Goal: Obtain resource: Obtain resource

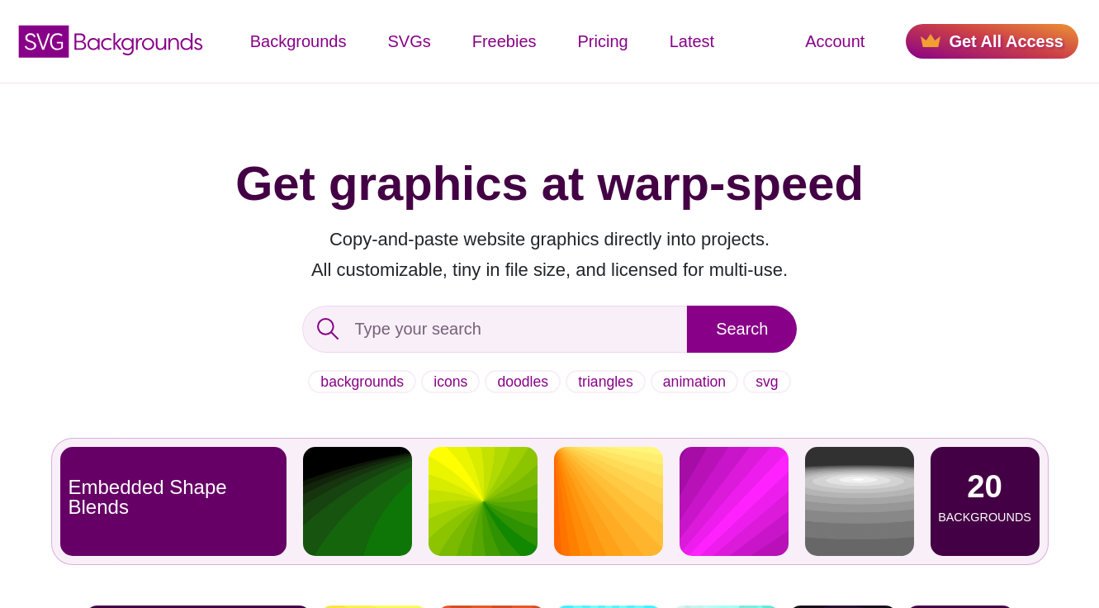
click at [847, 530] on img at bounding box center [859, 501] width 109 height 109
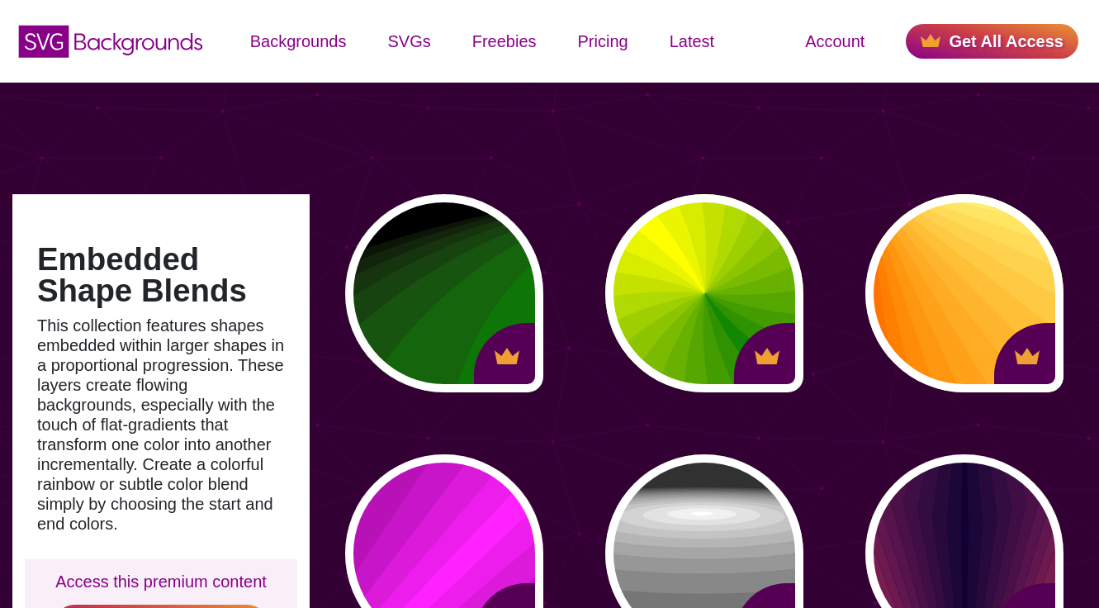
type input "#450057"
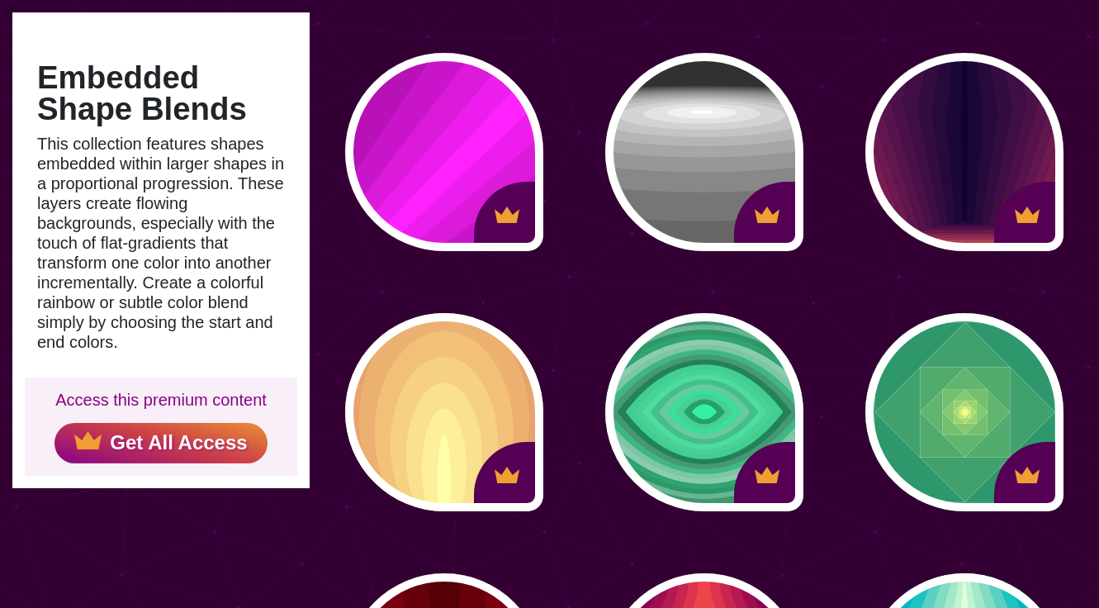
scroll to position [330, 0]
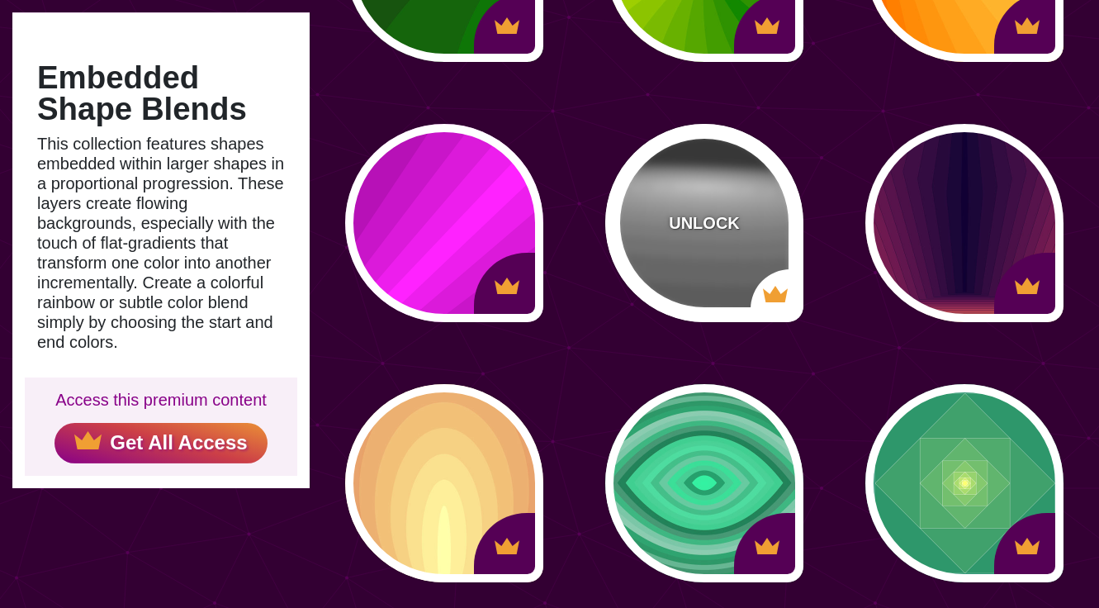
click at [738, 182] on div "UNLOCK" at bounding box center [704, 223] width 198 height 198
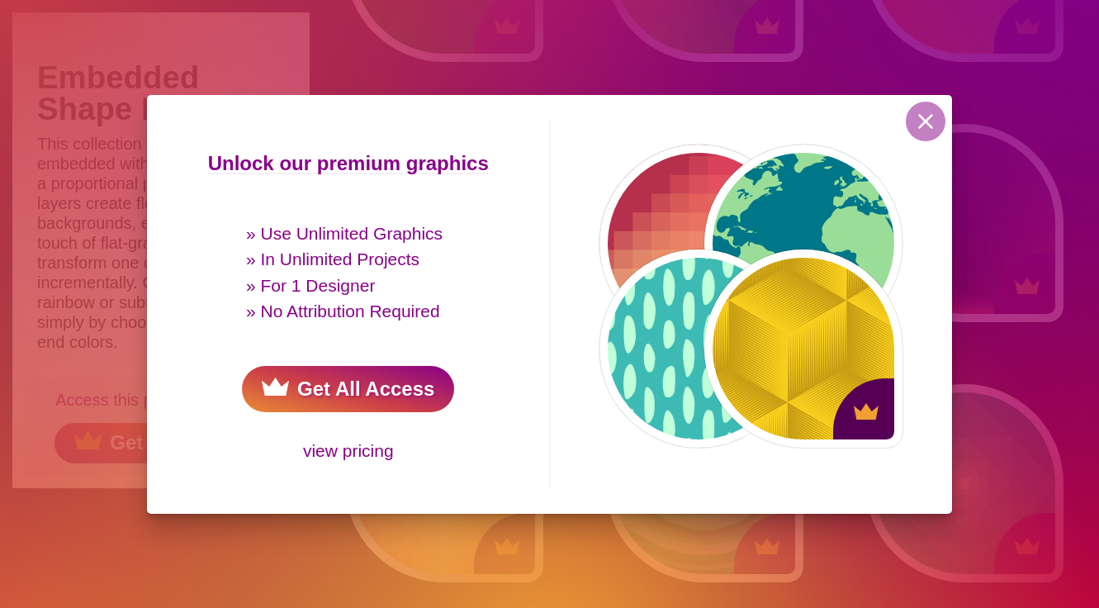
click at [401, 376] on link "Get All Access" at bounding box center [348, 389] width 212 height 46
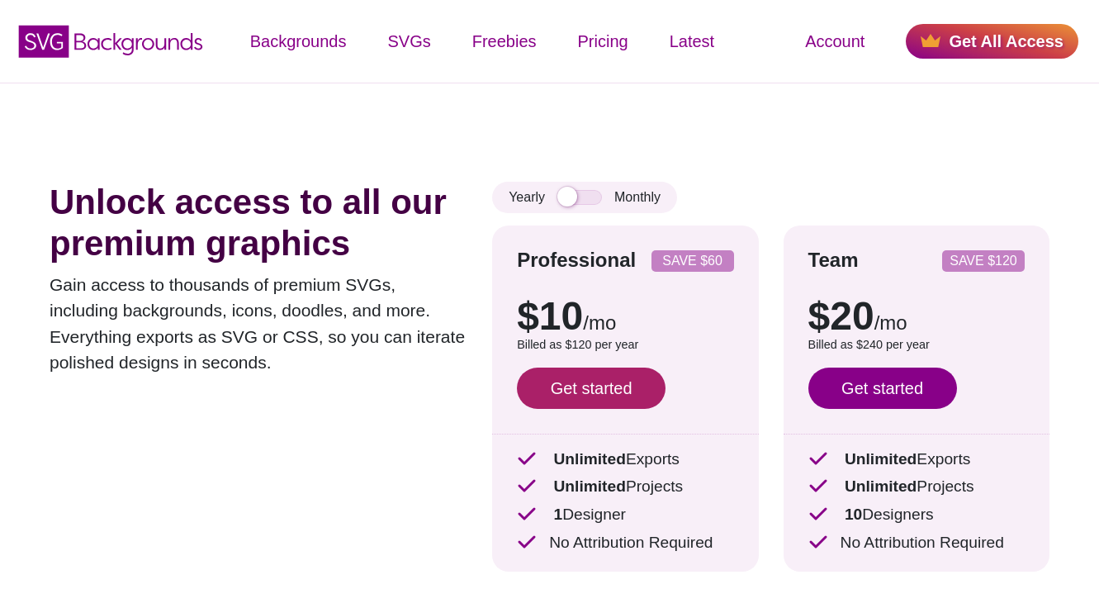
click at [609, 380] on link "Get started" at bounding box center [591, 387] width 149 height 41
click at [579, 200] on input "checkbox" at bounding box center [579, 197] width 45 height 15
checkbox input "true"
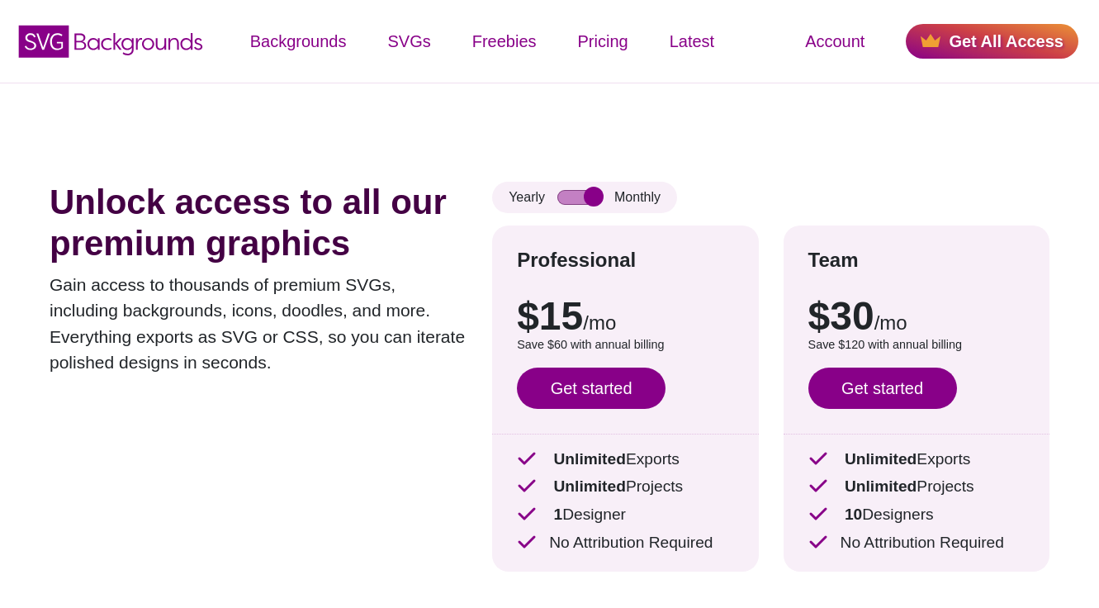
click at [598, 365] on div "$10 /mo $15 /mo Billed as $120 per year Save $60 with annual billing Get starte…" at bounding box center [625, 346] width 216 height 149
click at [604, 384] on link "Get started" at bounding box center [591, 387] width 149 height 41
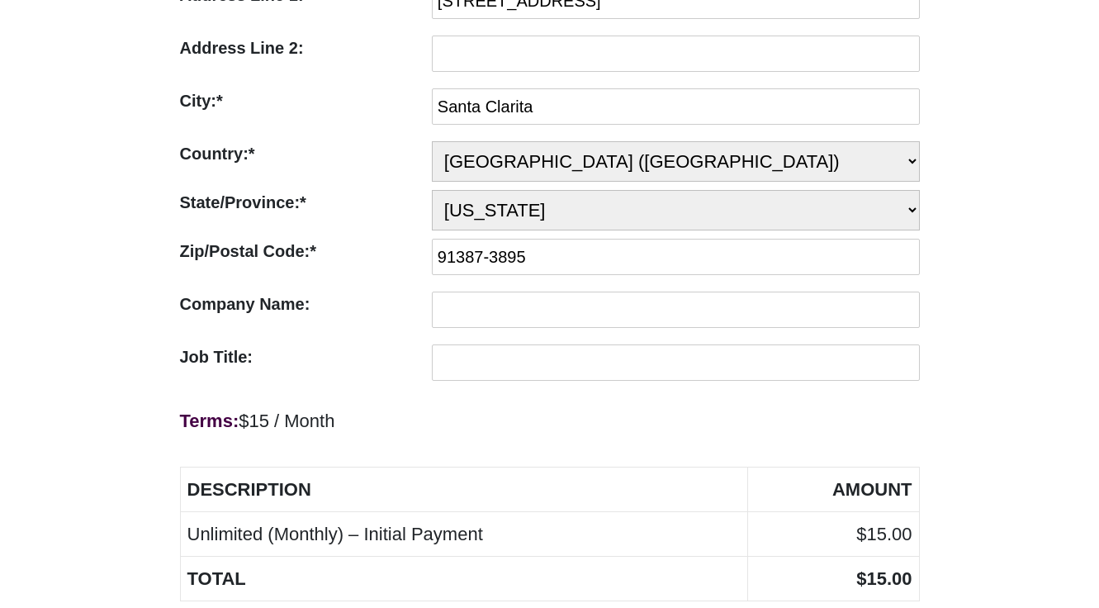
scroll to position [906, 0]
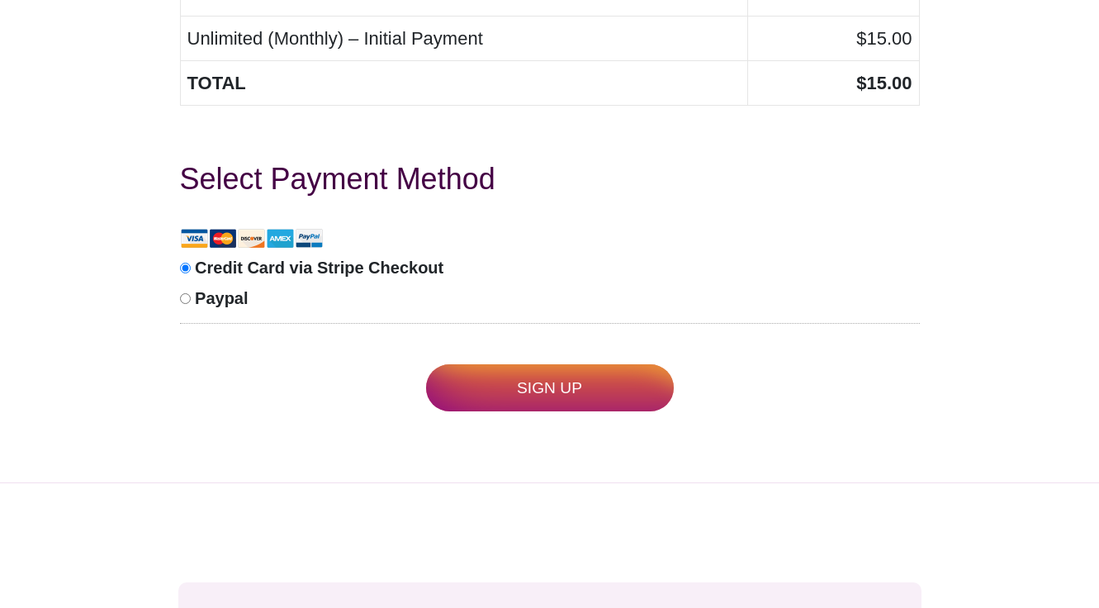
click at [554, 404] on input "Sign Up" at bounding box center [550, 387] width 248 height 47
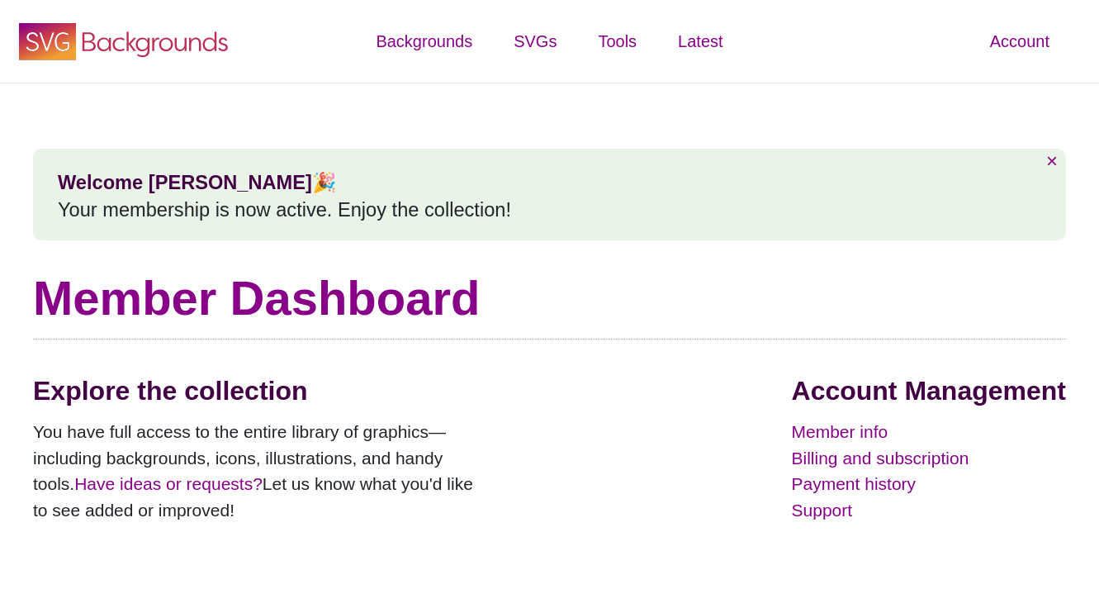
click at [188, 54] on icon "SVG Backgrounds Logo" at bounding box center [124, 41] width 215 height 41
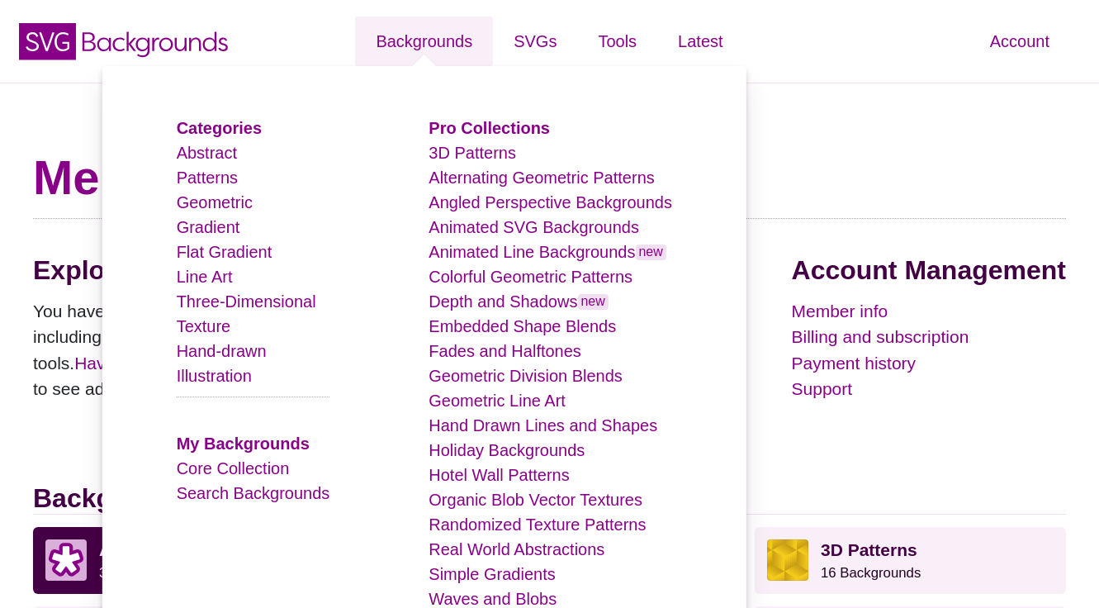
click at [427, 44] on link "Backgrounds" at bounding box center [424, 42] width 138 height 50
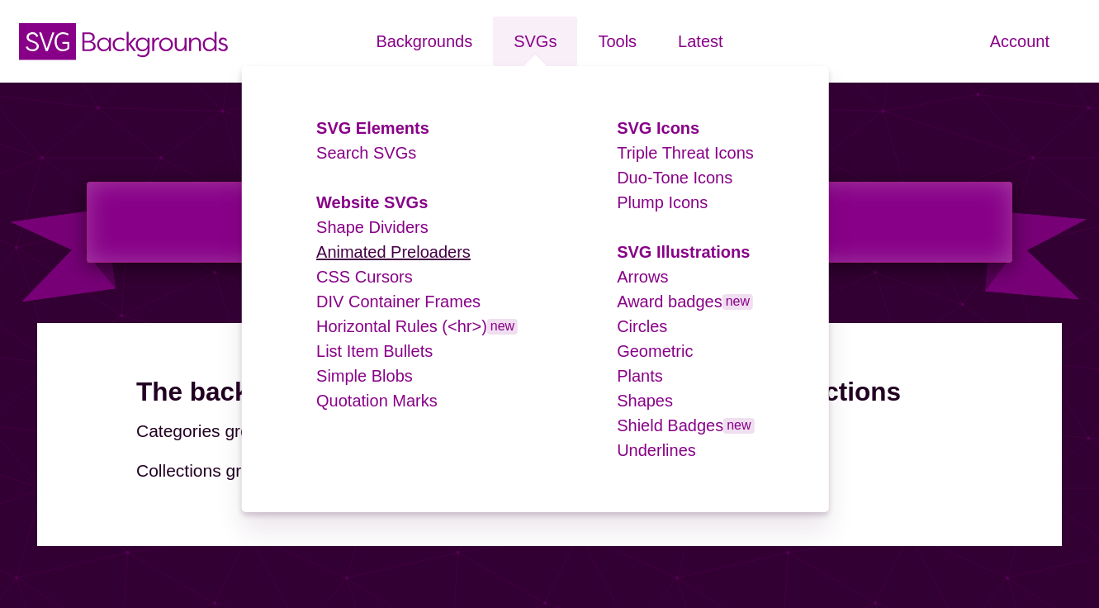
click at [428, 247] on link "Animated Preloaders" at bounding box center [393, 252] width 154 height 18
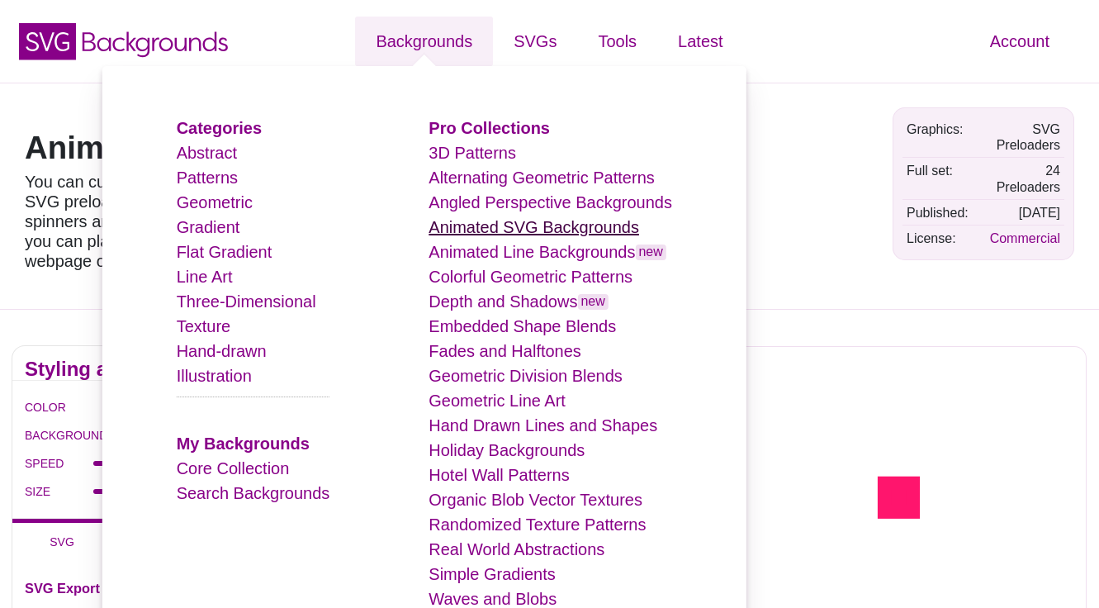
click at [495, 225] on link "Animated SVG Backgrounds" at bounding box center [533, 227] width 210 height 18
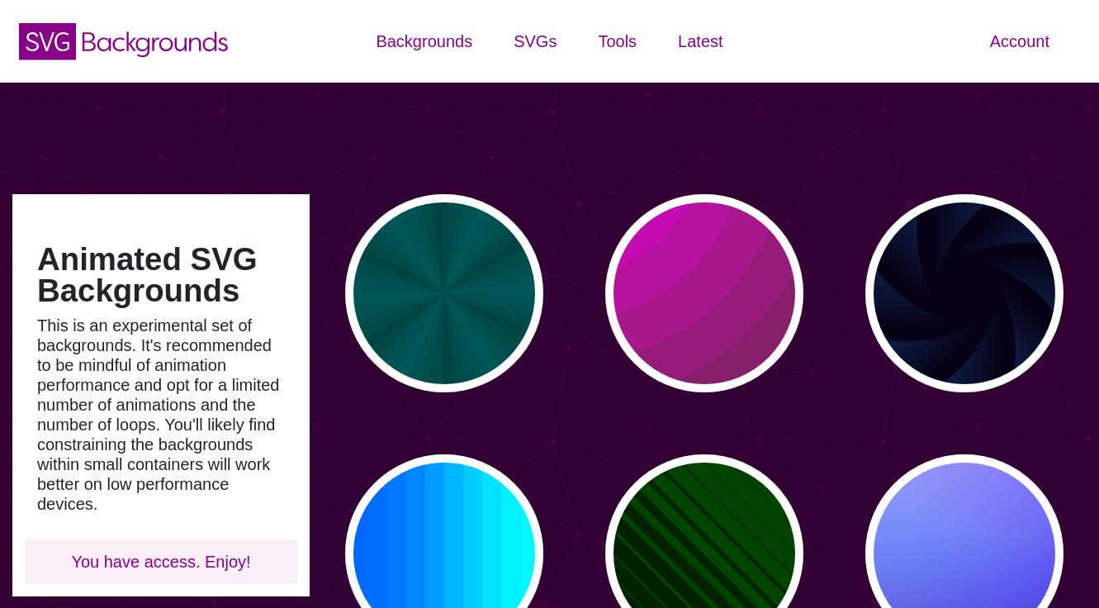
type input "#450057"
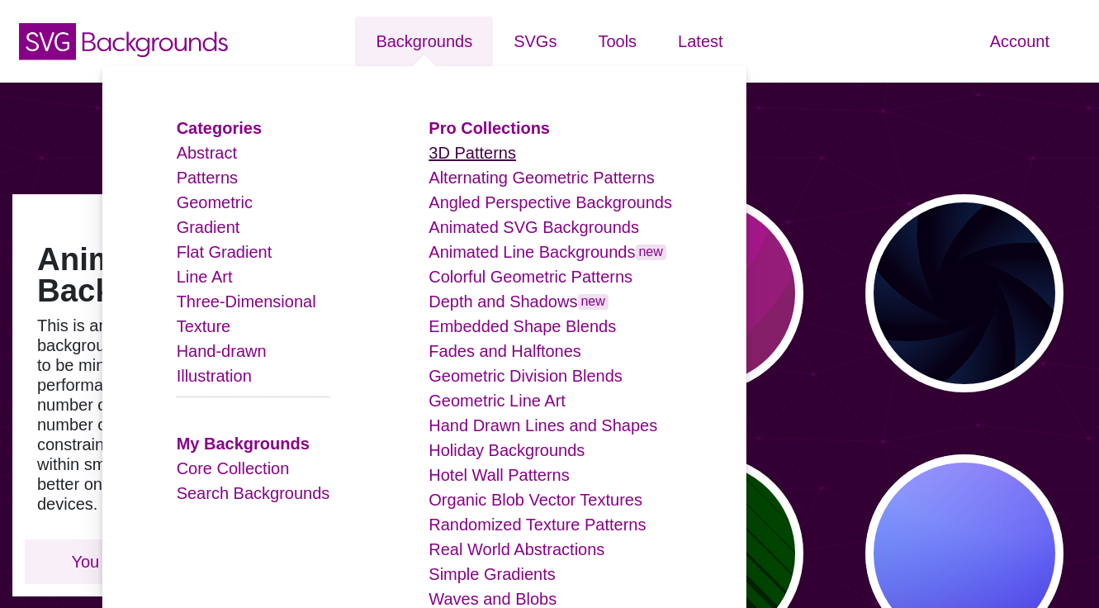
click at [490, 148] on link "3D Patterns" at bounding box center [471, 153] width 87 height 18
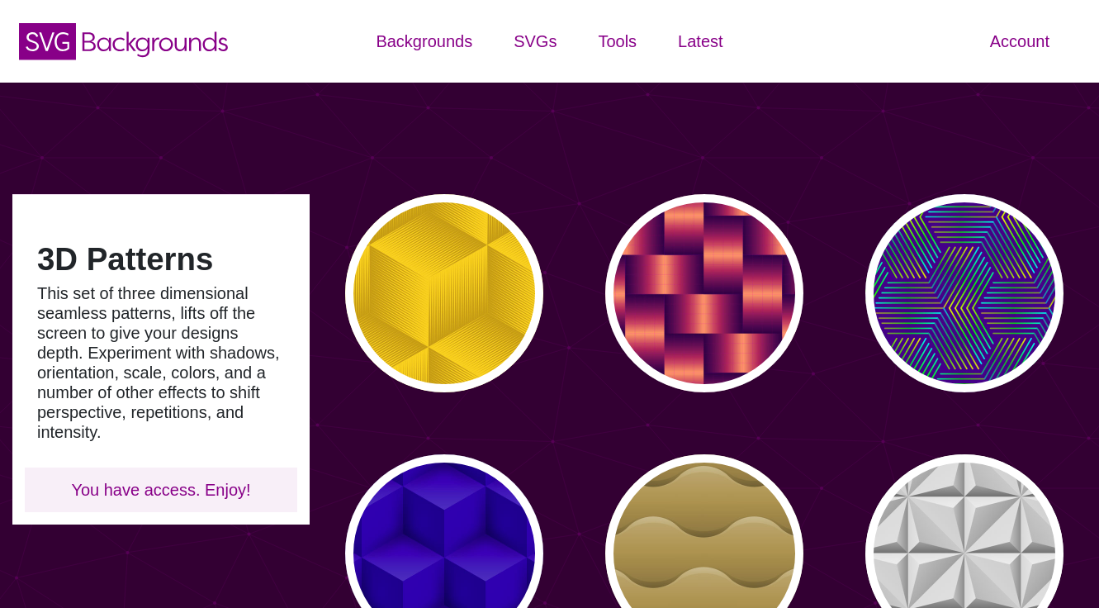
type input "#450057"
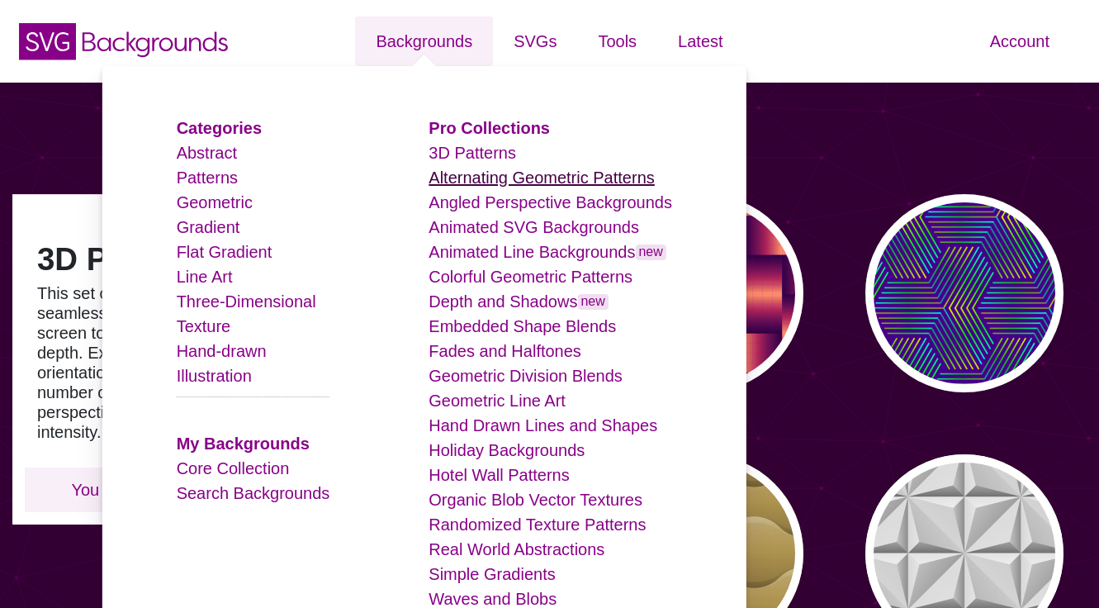
click at [506, 182] on link "Alternating Geometric Patterns" at bounding box center [540, 177] width 225 height 18
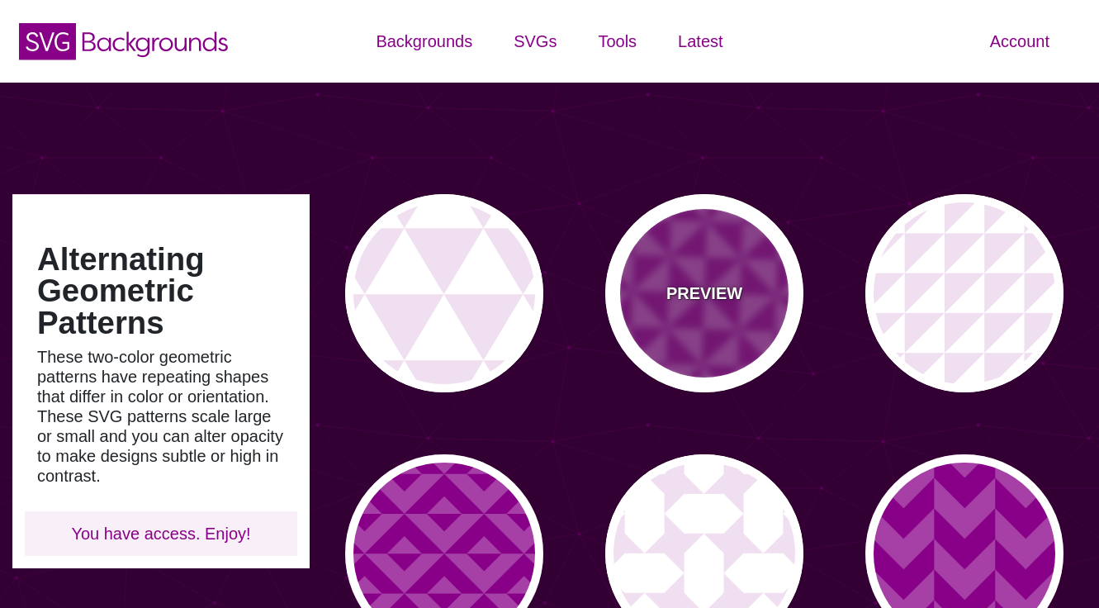
type input "#450057"
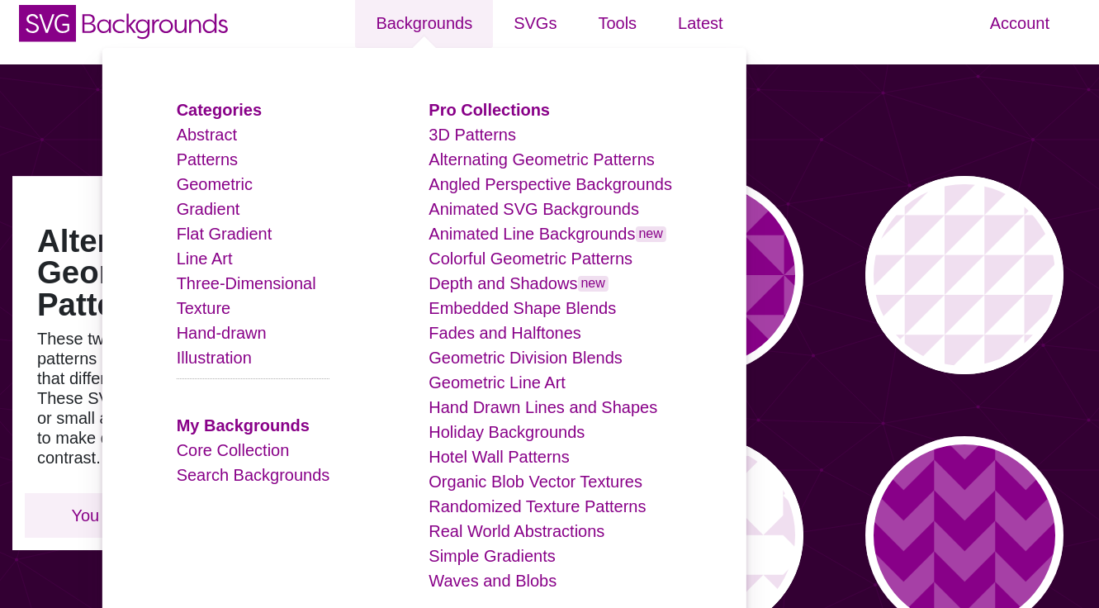
scroll to position [32, 0]
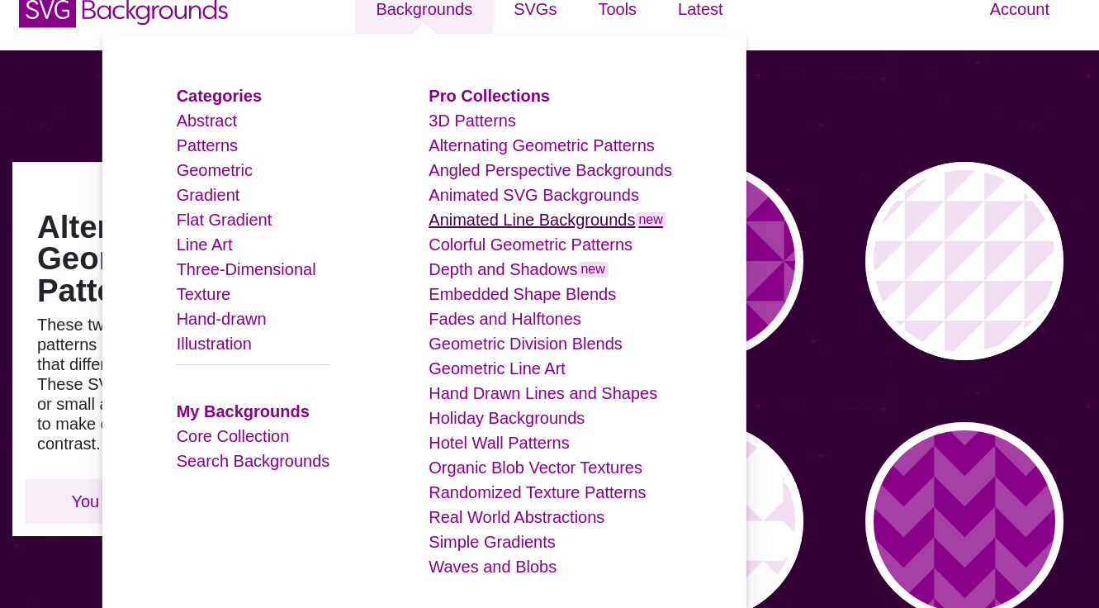
click at [582, 217] on link "Animated Line Backgrounds new" at bounding box center [547, 219] width 238 height 18
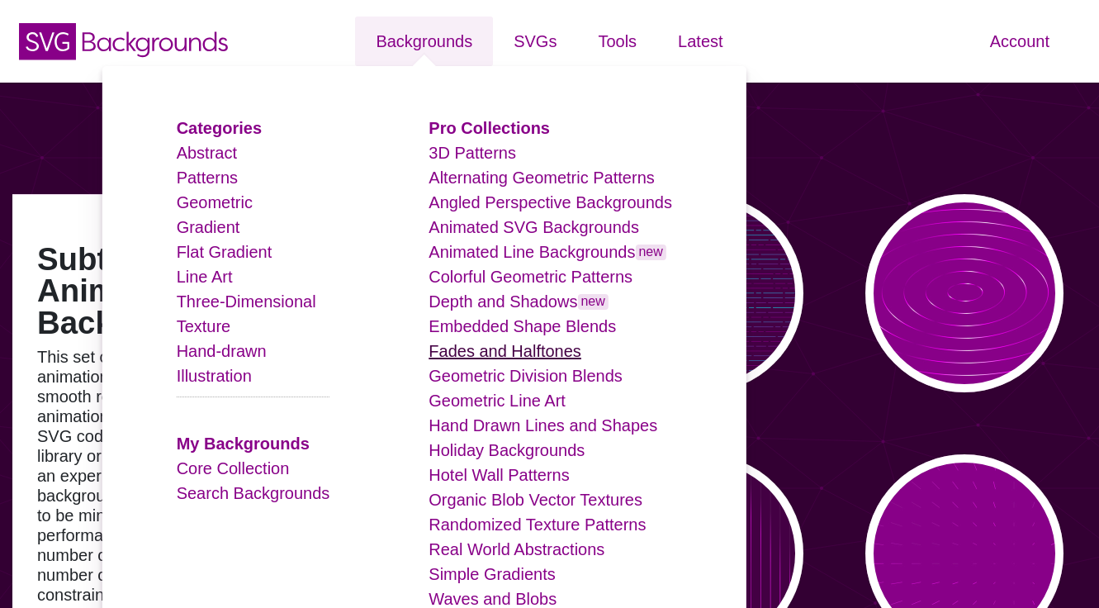
click at [526, 345] on link "Fades and Halftones" at bounding box center [504, 351] width 153 height 18
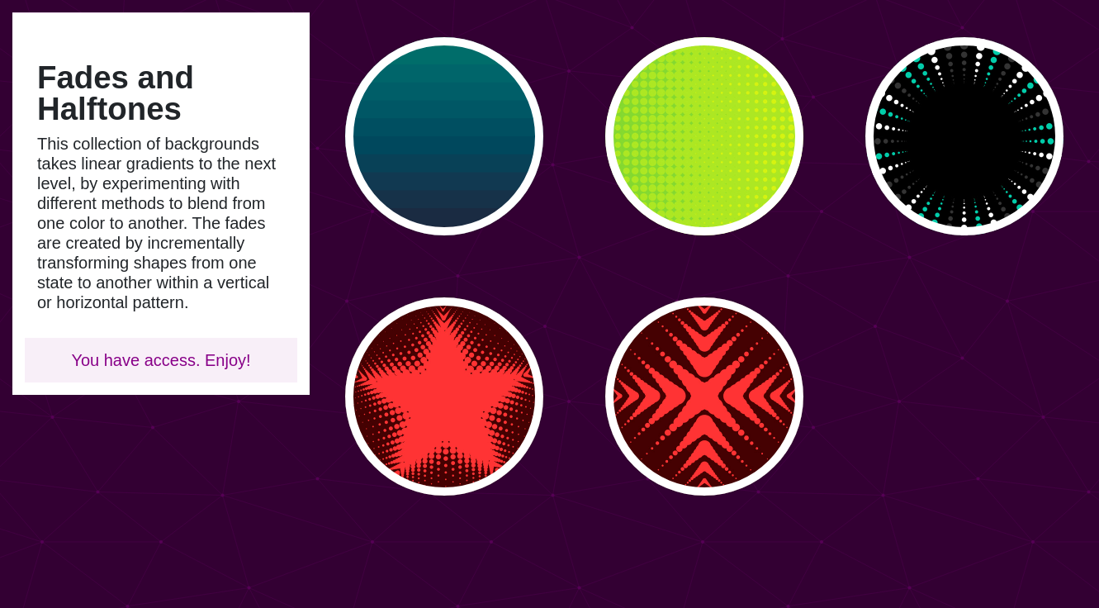
scroll to position [1041, 0]
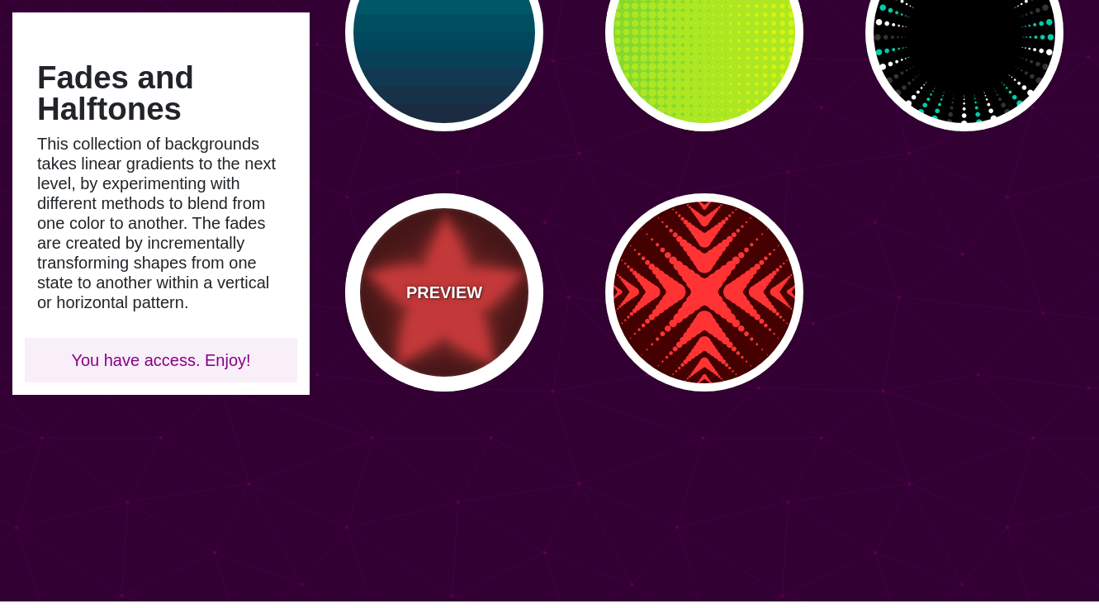
click at [470, 265] on div "PREVIEW" at bounding box center [444, 292] width 198 height 198
type input "#440000"
type input "#FF3333"
type input "0"
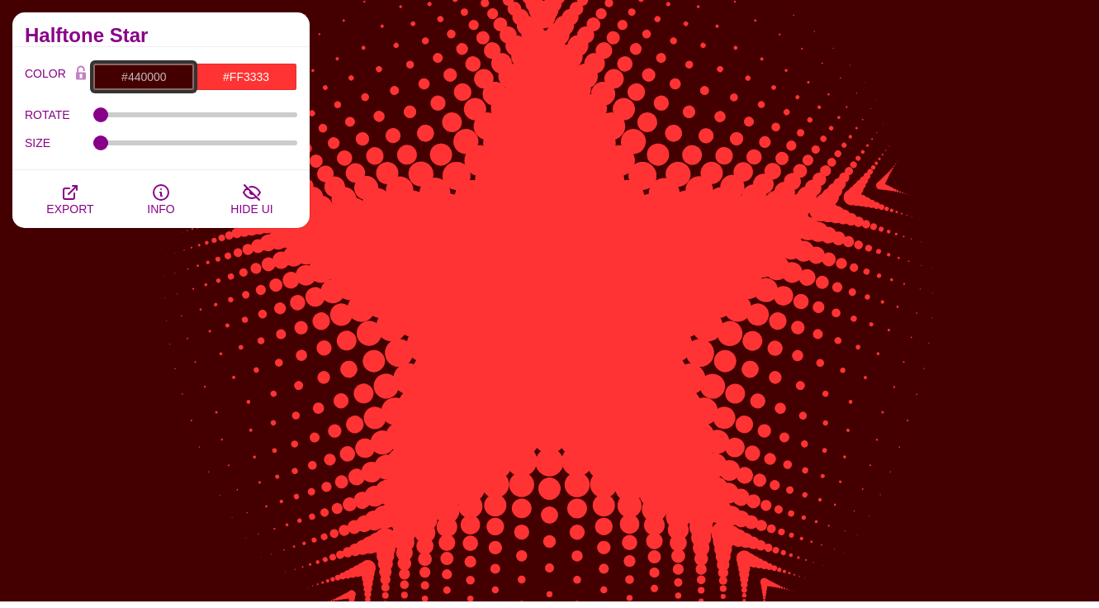
click at [168, 73] on input "#440000" at bounding box center [143, 77] width 102 height 28
click at [190, 50] on div "COLOR #440000 #FF3333 #000000 #444444 #555555 #666666 #777777 #888888 #999999 B…" at bounding box center [160, 108] width 297 height 123
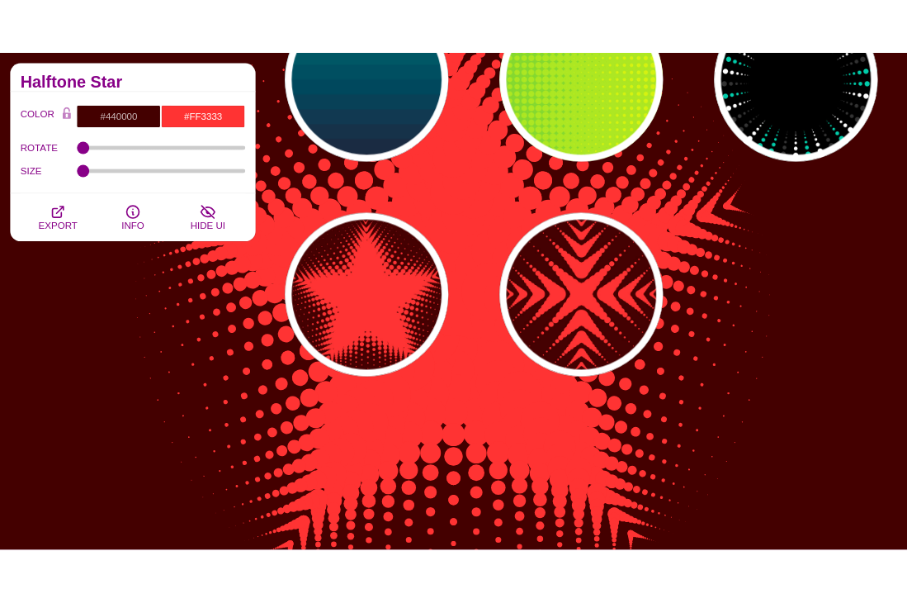
scroll to position [1152, 0]
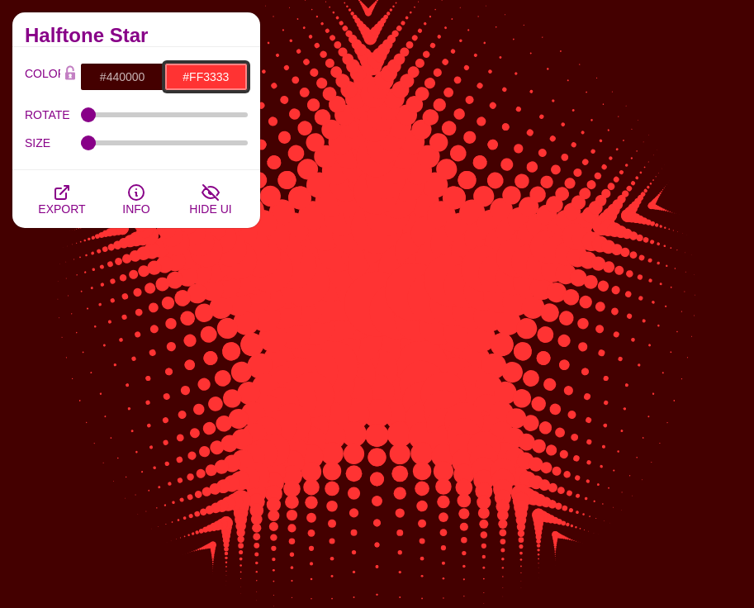
click at [197, 78] on input "#FF3333" at bounding box center [205, 77] width 83 height 28
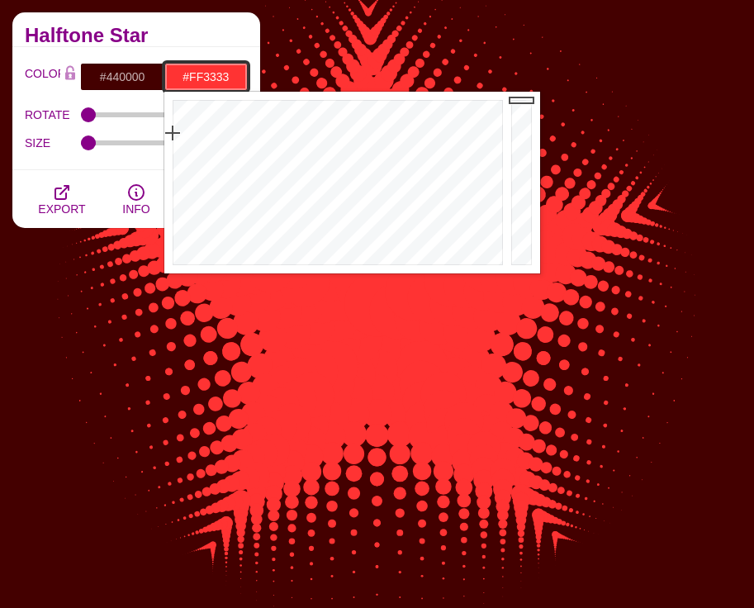
click at [197, 78] on input "#FF3333" at bounding box center [205, 77] width 83 height 28
click at [113, 81] on input "#440000" at bounding box center [121, 77] width 83 height 28
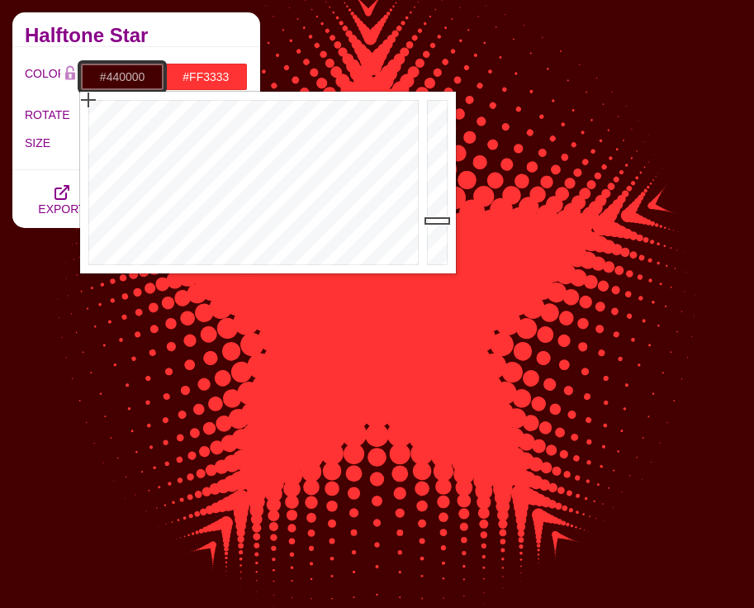
click at [113, 81] on input "#440000" at bounding box center [121, 77] width 83 height 28
paste input "a13f13"
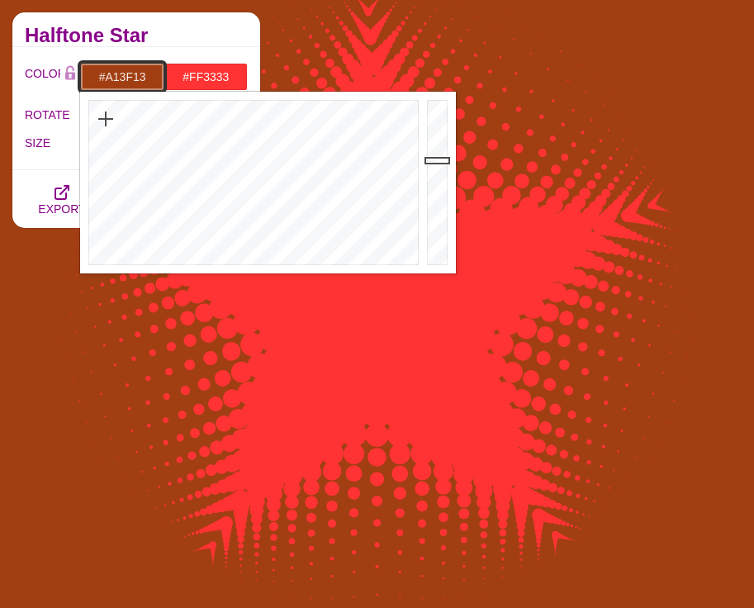
click at [138, 74] on input "#A13F13" at bounding box center [121, 77] width 83 height 28
paste input "ebcfa"
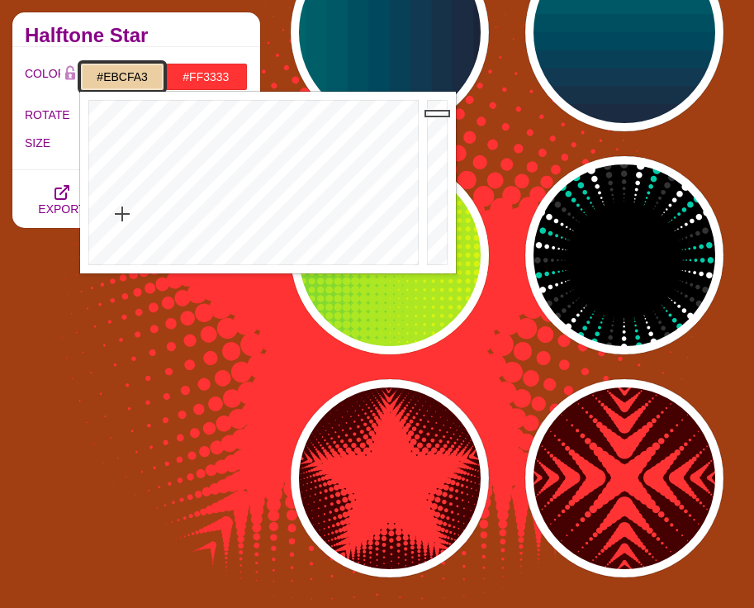
type input "#EBCFA3"
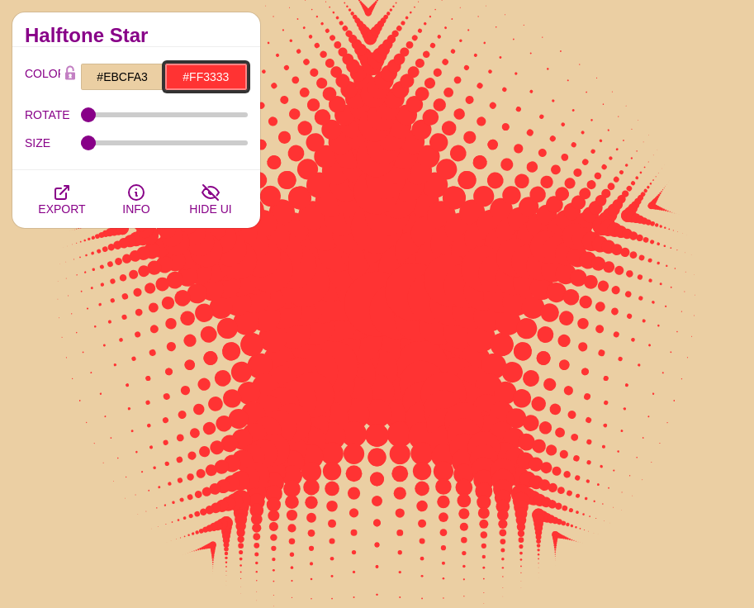
click at [203, 72] on input "#FF3333" at bounding box center [205, 77] width 83 height 28
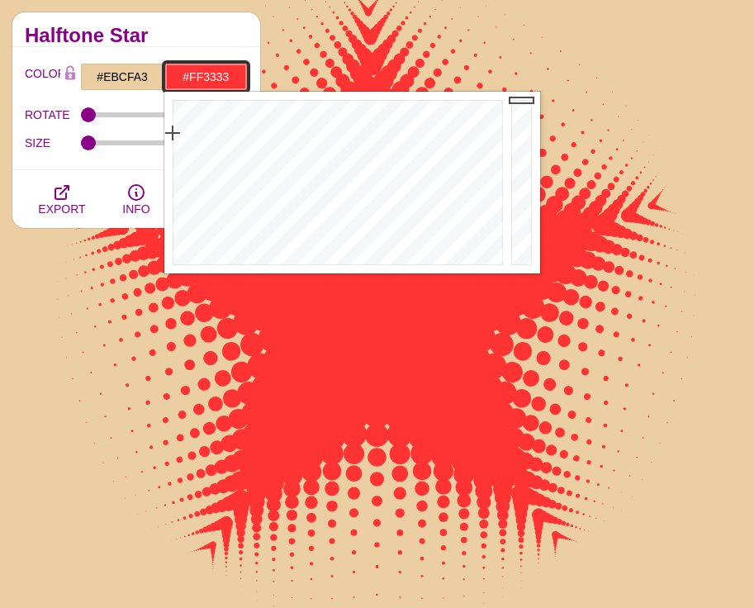
click at [203, 72] on input "#FF3333" at bounding box center [205, 77] width 83 height 28
paste input "ebcfa"
type input "#EBCFA3"
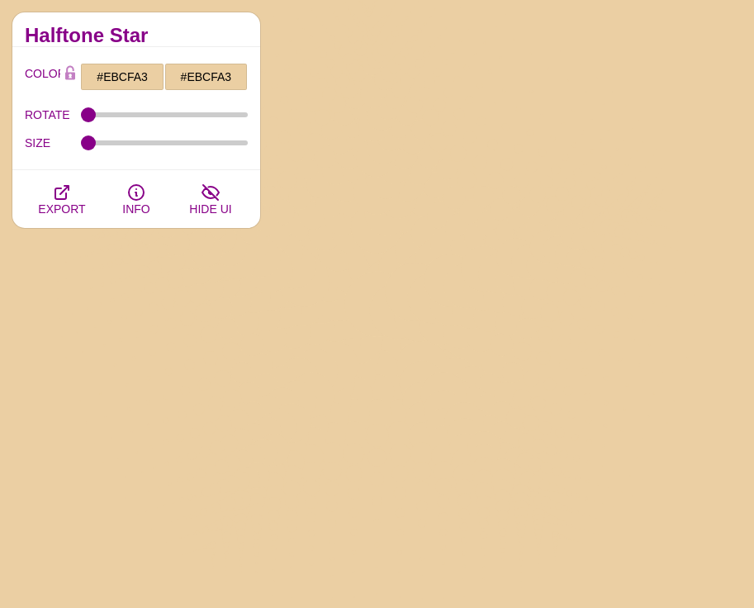
click at [135, 75] on input "#EBCFA3" at bounding box center [121, 77] width 83 height 28
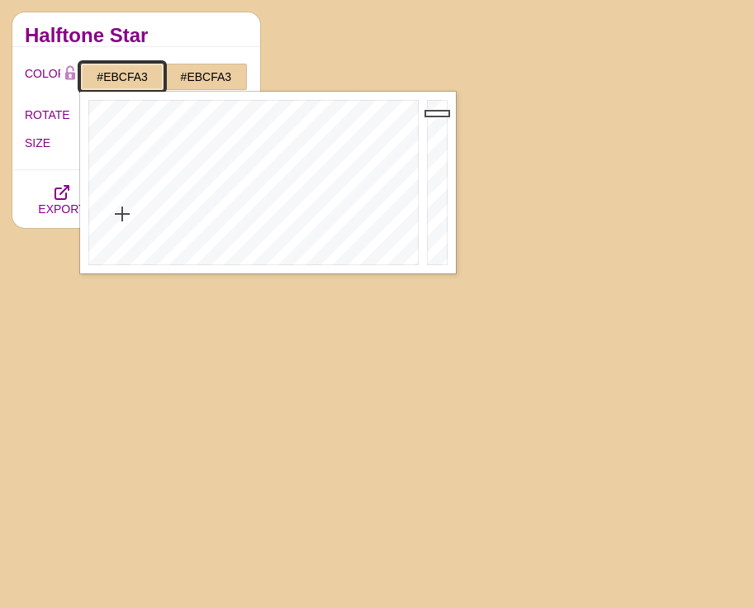
click at [135, 75] on input "#EBCFA3" at bounding box center [121, 77] width 83 height 28
paste input "a13f1"
type input "#A13F13"
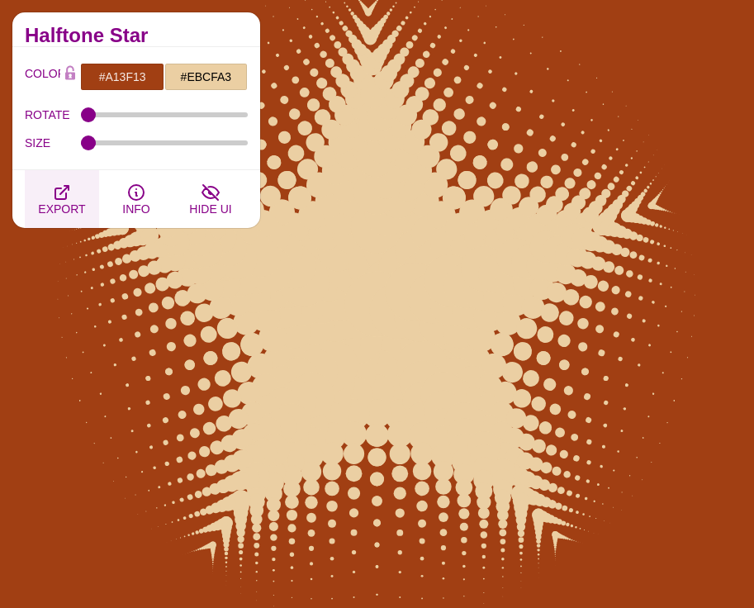
click at [54, 203] on span "EXPORT" at bounding box center [61, 208] width 47 height 13
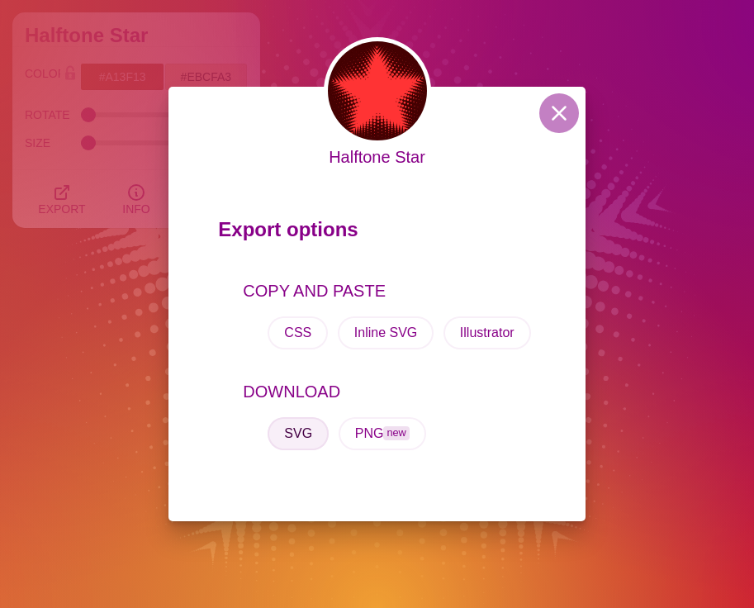
click at [302, 436] on button "SVG" at bounding box center [297, 433] width 61 height 33
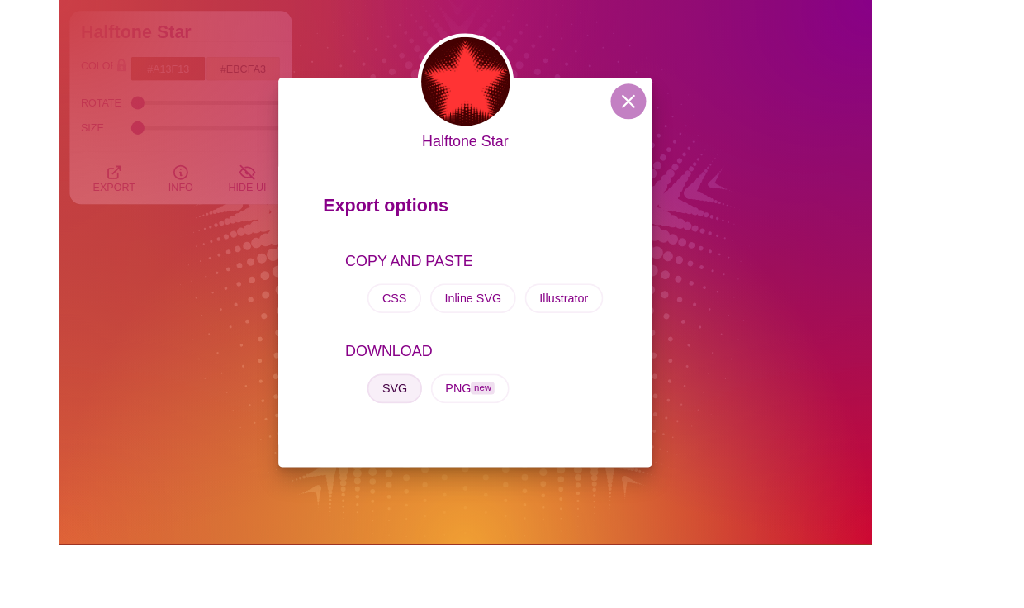
scroll to position [1301, 0]
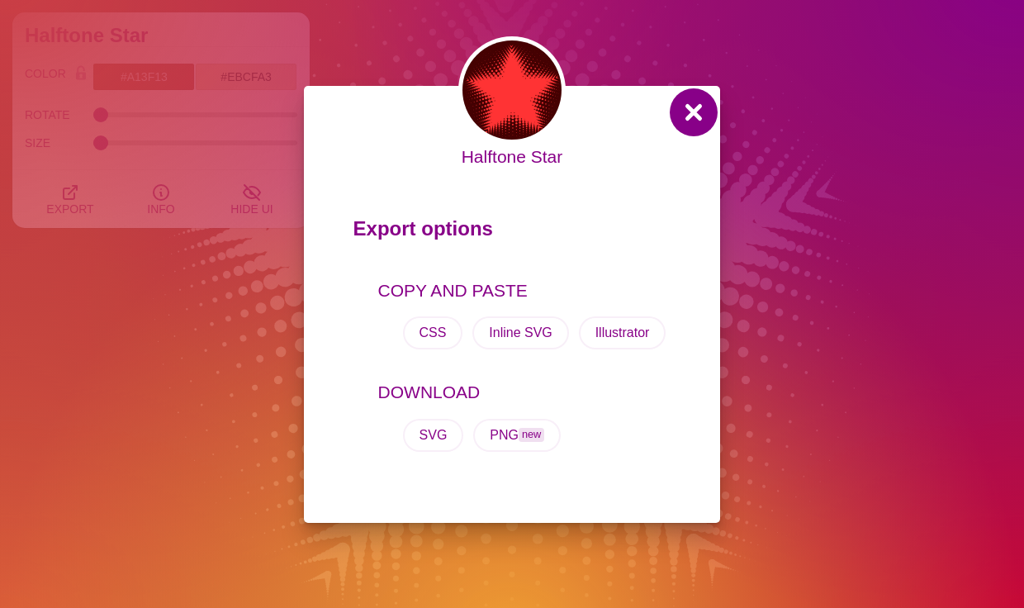
click at [694, 118] on button at bounding box center [694, 112] width 40 height 40
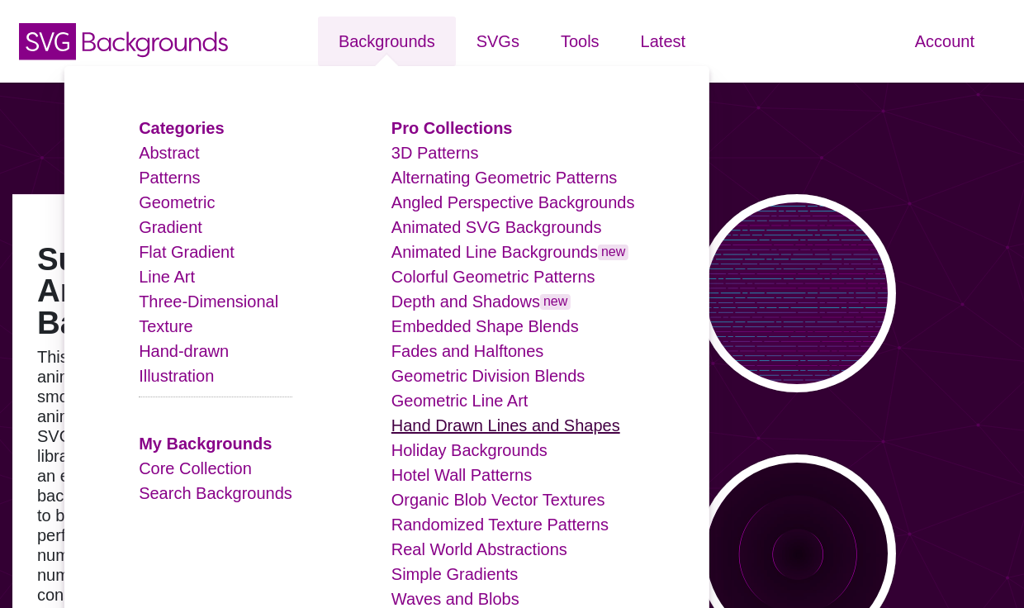
click at [503, 421] on link "Hand Drawn Lines and Shapes" at bounding box center [505, 425] width 229 height 18
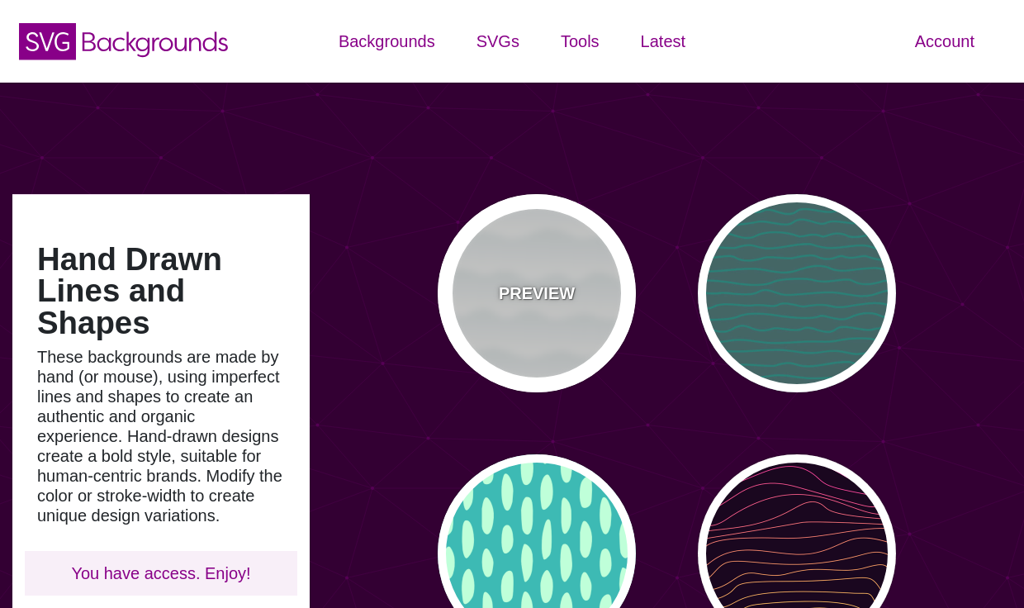
type input "#450057"
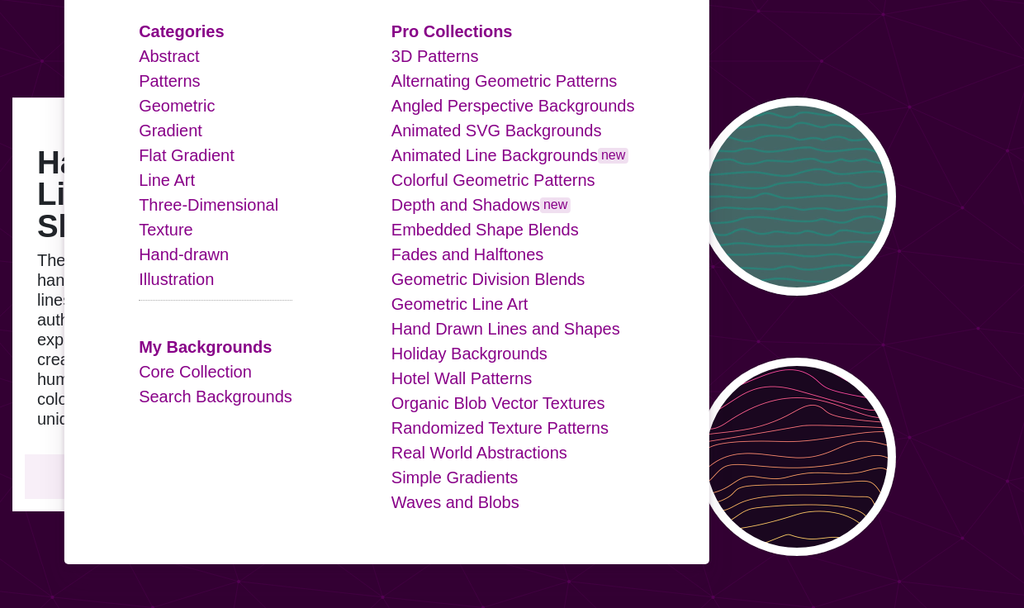
scroll to position [123, 0]
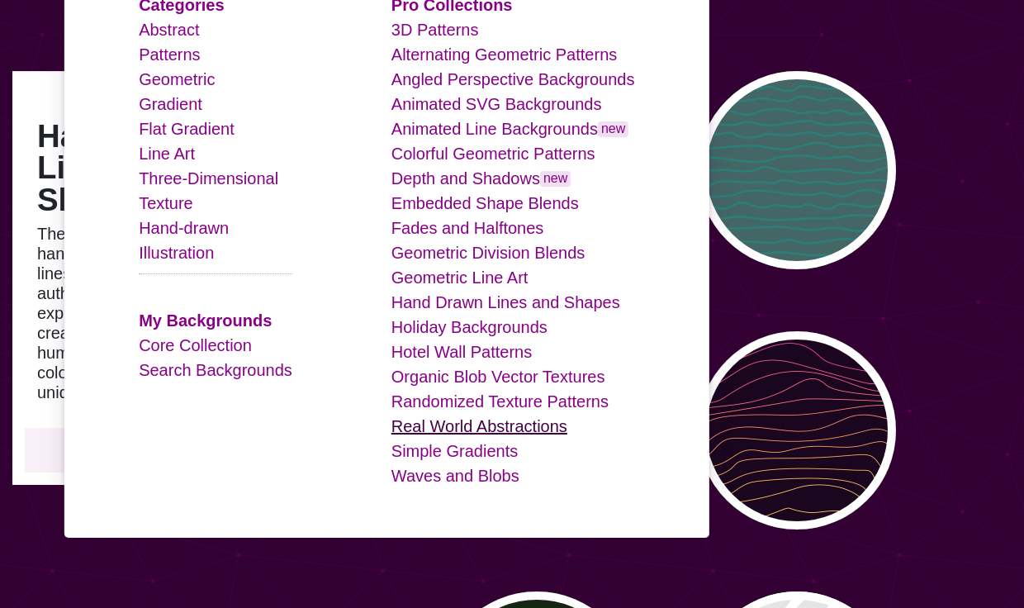
click at [466, 431] on link "Real World Abstractions" at bounding box center [479, 426] width 176 height 18
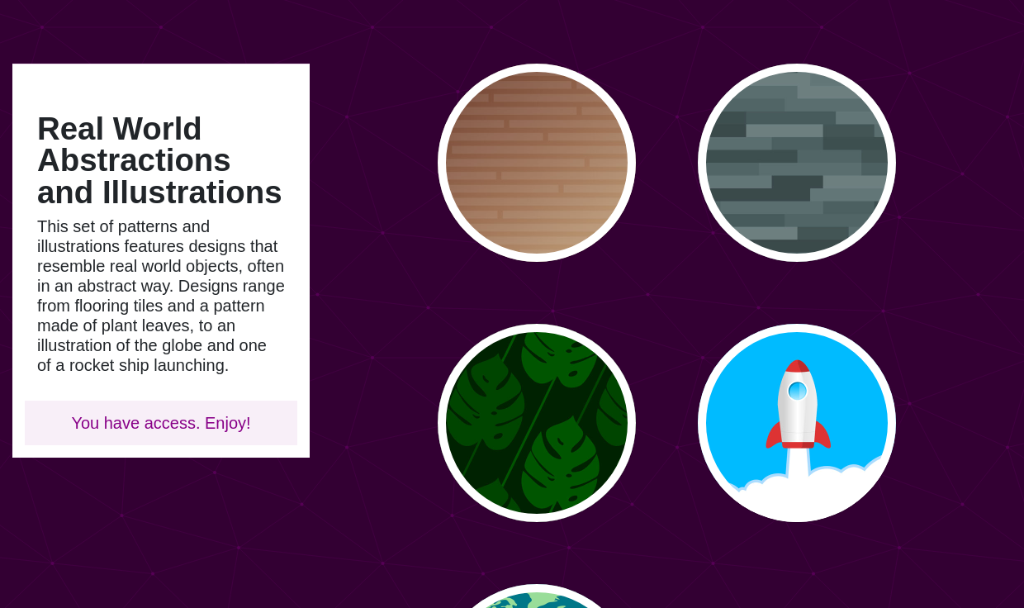
scroll to position [28, 0]
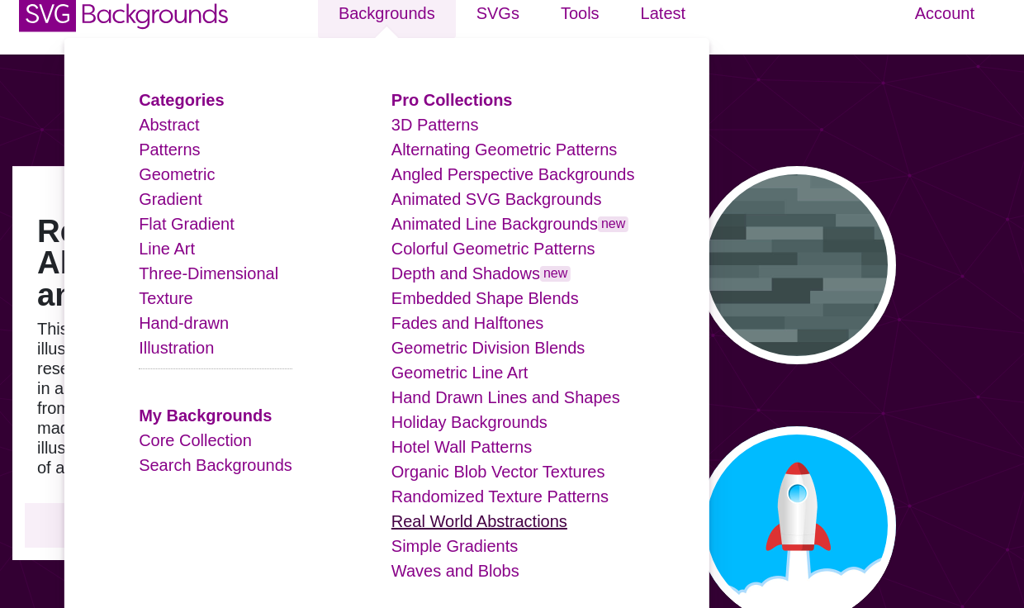
click at [477, 516] on link "Real World Abstractions" at bounding box center [479, 521] width 176 height 18
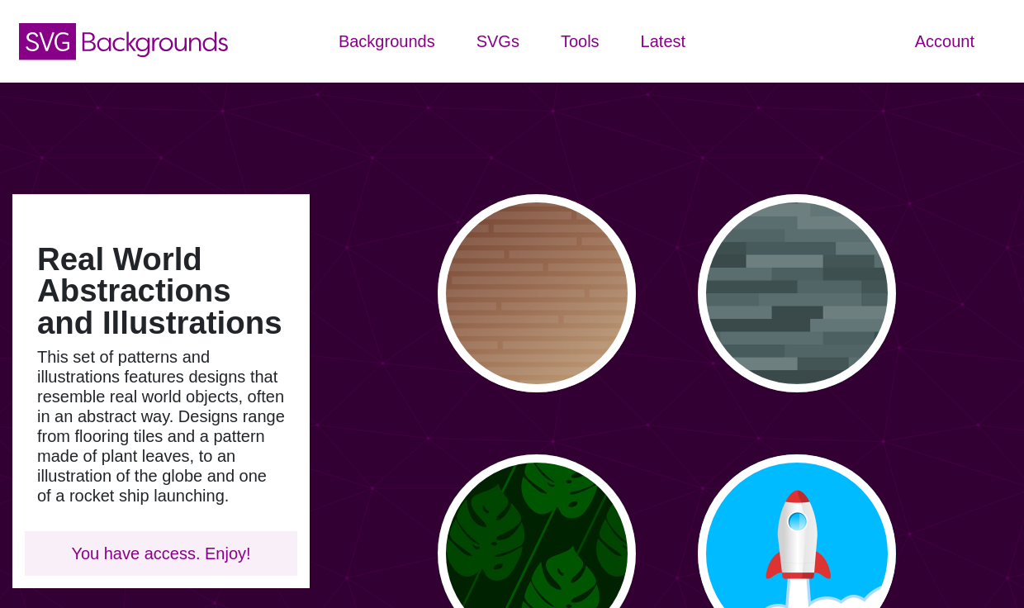
type input "#450057"
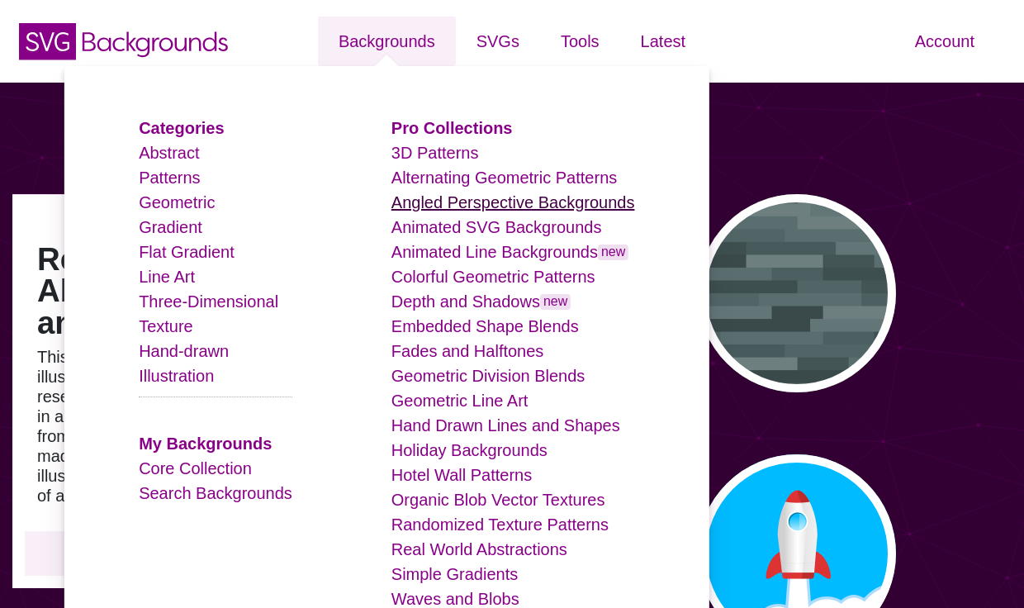
click at [514, 201] on link "Angled Perspective Backgrounds" at bounding box center [512, 202] width 243 height 18
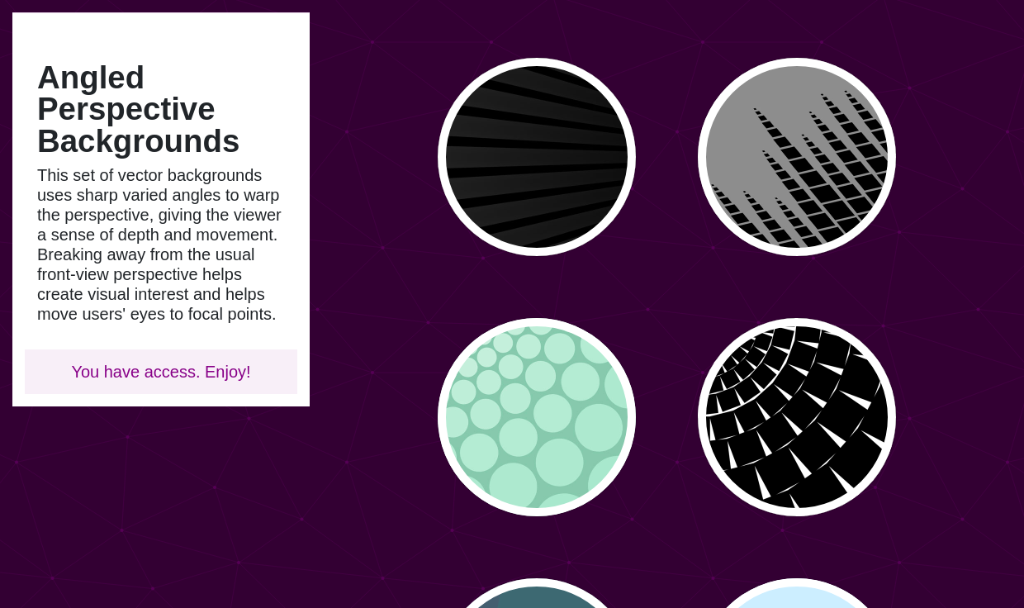
scroll to position [1430, 0]
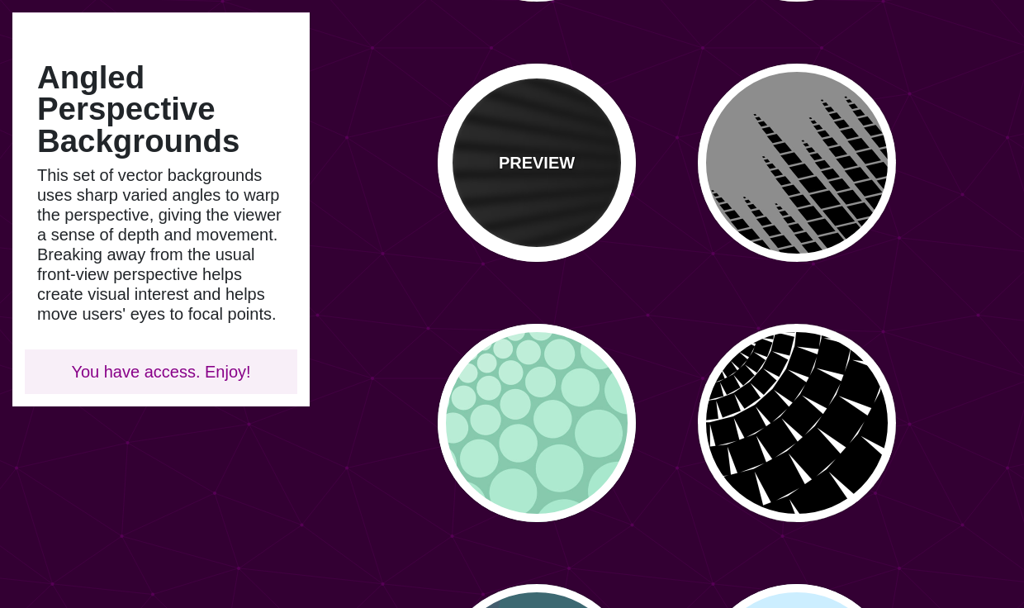
click at [574, 171] on div "PREVIEW" at bounding box center [536, 163] width 198 height 198
type input "#000000"
type input "0"
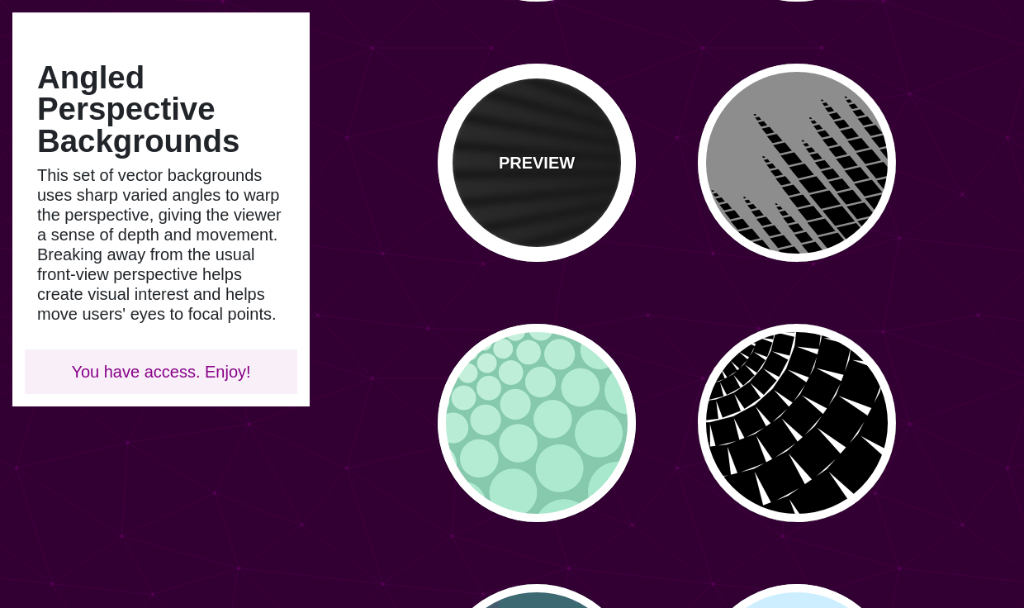
type input "0"
type input "50"
type input "0.2"
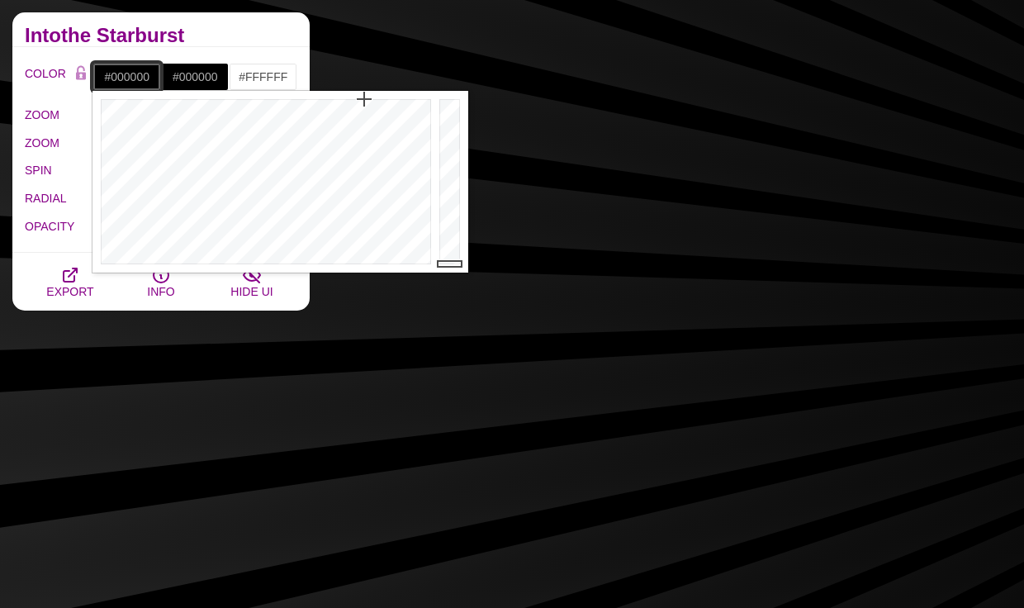
click at [116, 70] on input "#000000" at bounding box center [126, 77] width 69 height 28
click at [131, 76] on input "#000000" at bounding box center [126, 77] width 69 height 28
paste input "a13f13"
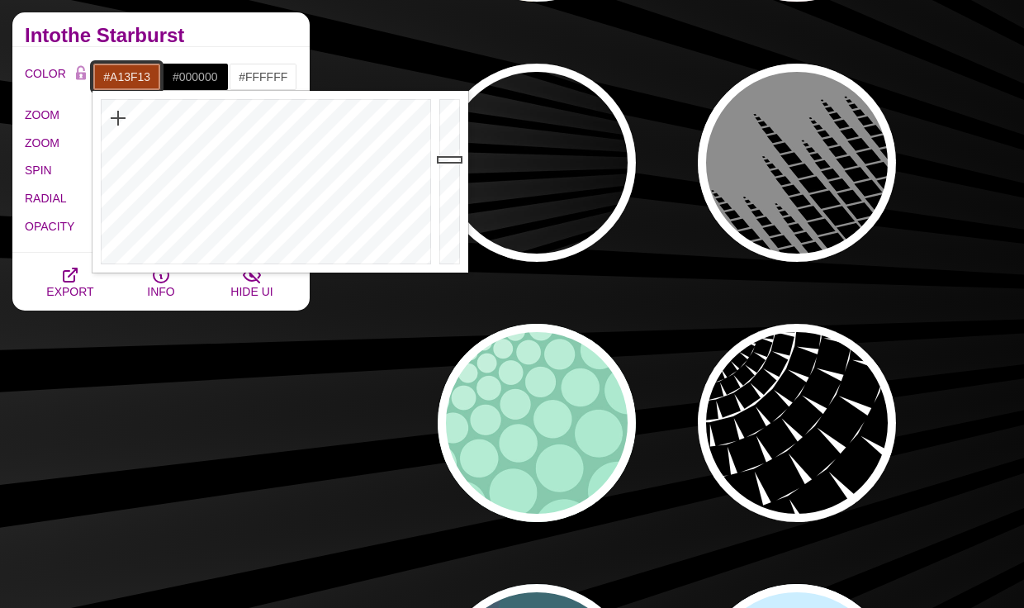
type input "#A13F13"
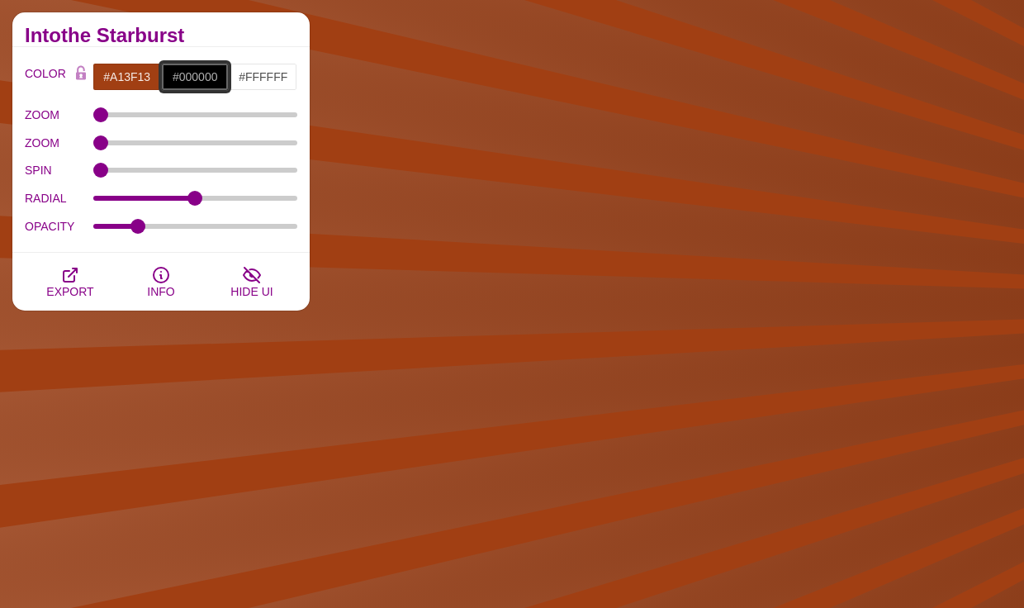
click at [202, 82] on input "#000000" at bounding box center [195, 77] width 69 height 28
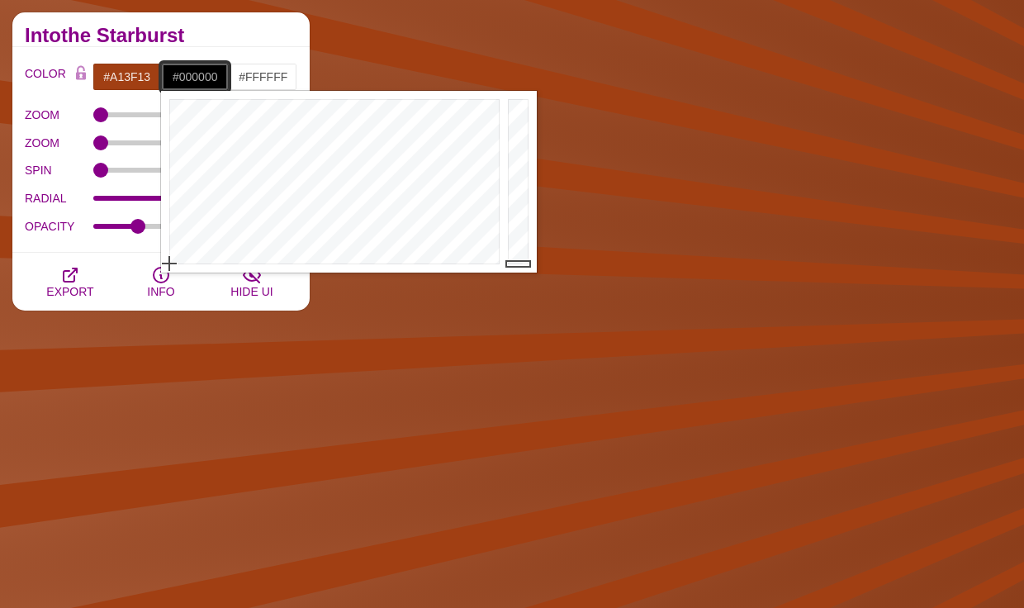
click at [194, 74] on input "#000000" at bounding box center [195, 77] width 69 height 28
paste input "ebcfa3"
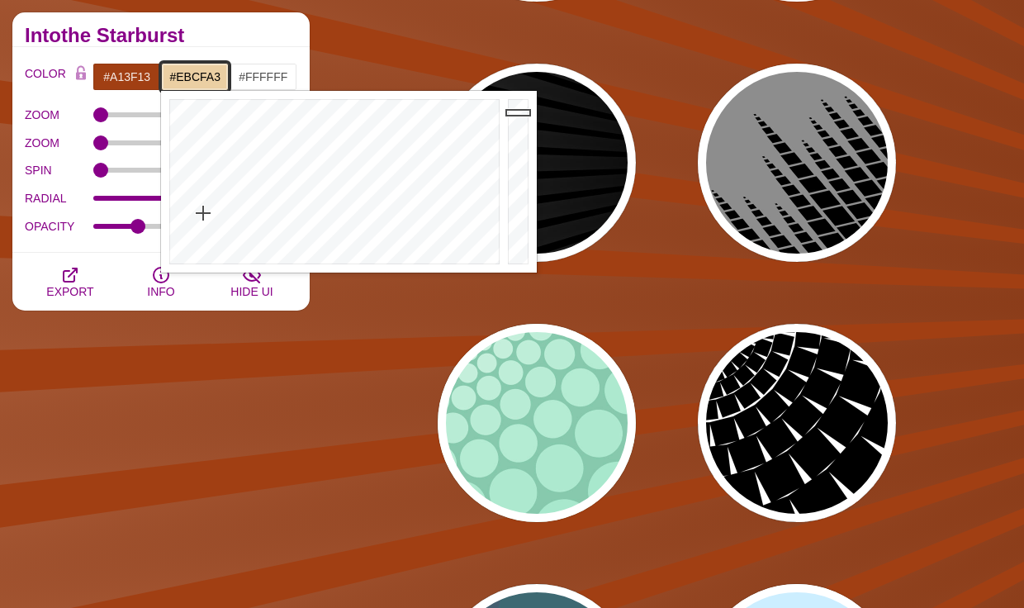
type input "#EBCFA3"
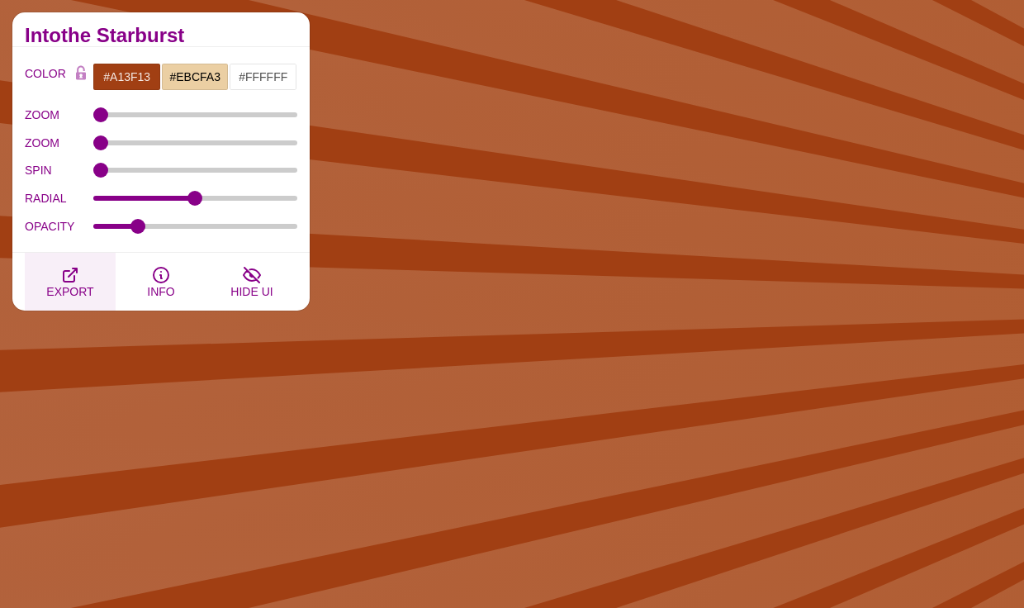
click at [76, 287] on span "EXPORT" at bounding box center [69, 291] width 47 height 13
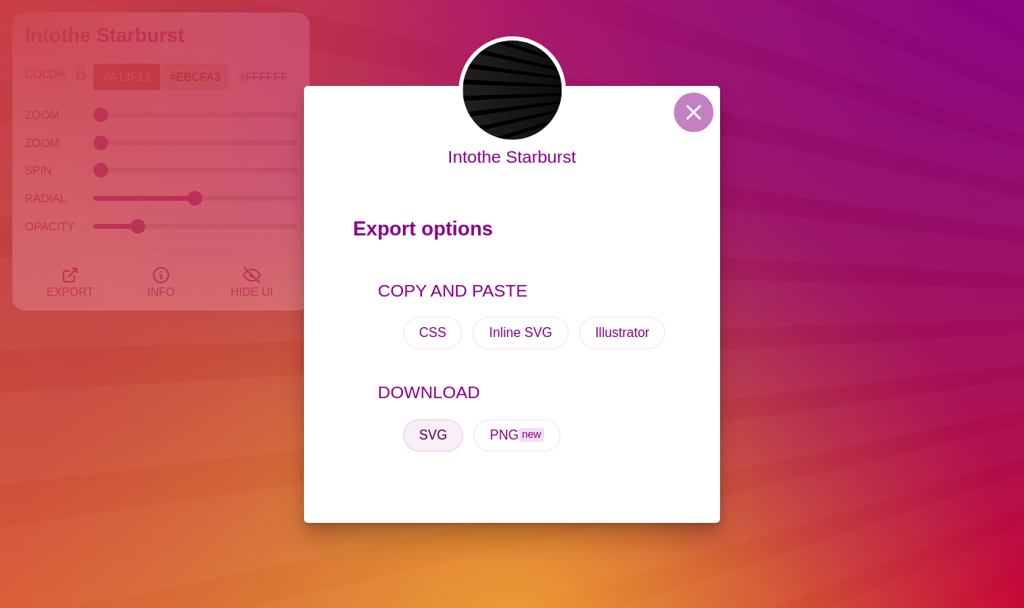
click at [437, 434] on button "SVG" at bounding box center [433, 434] width 61 height 33
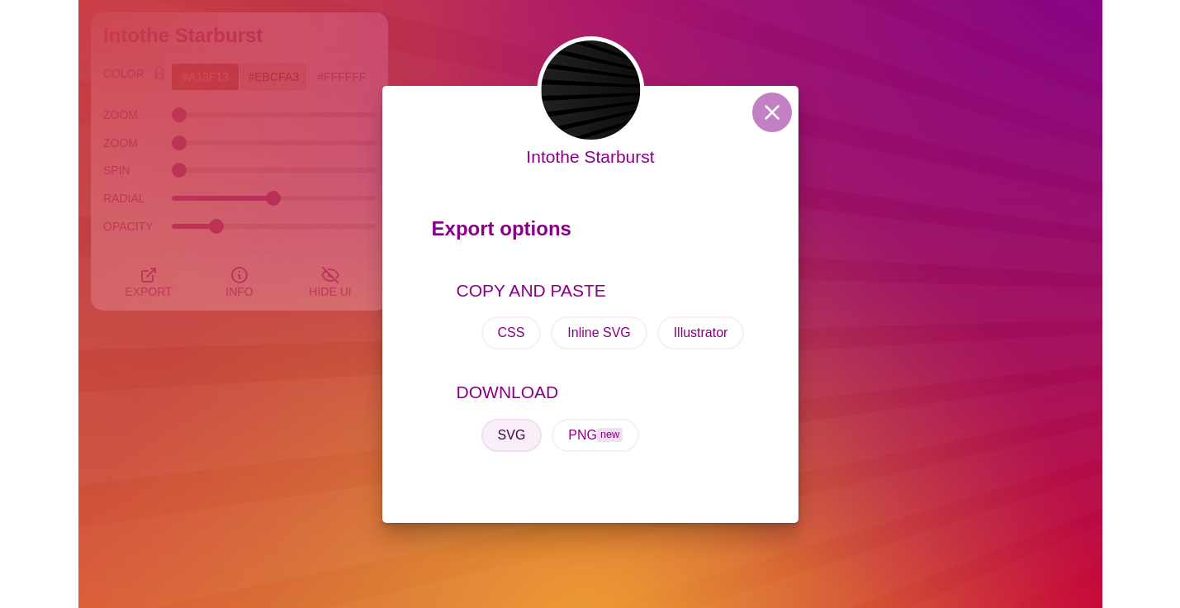
scroll to position [910, 0]
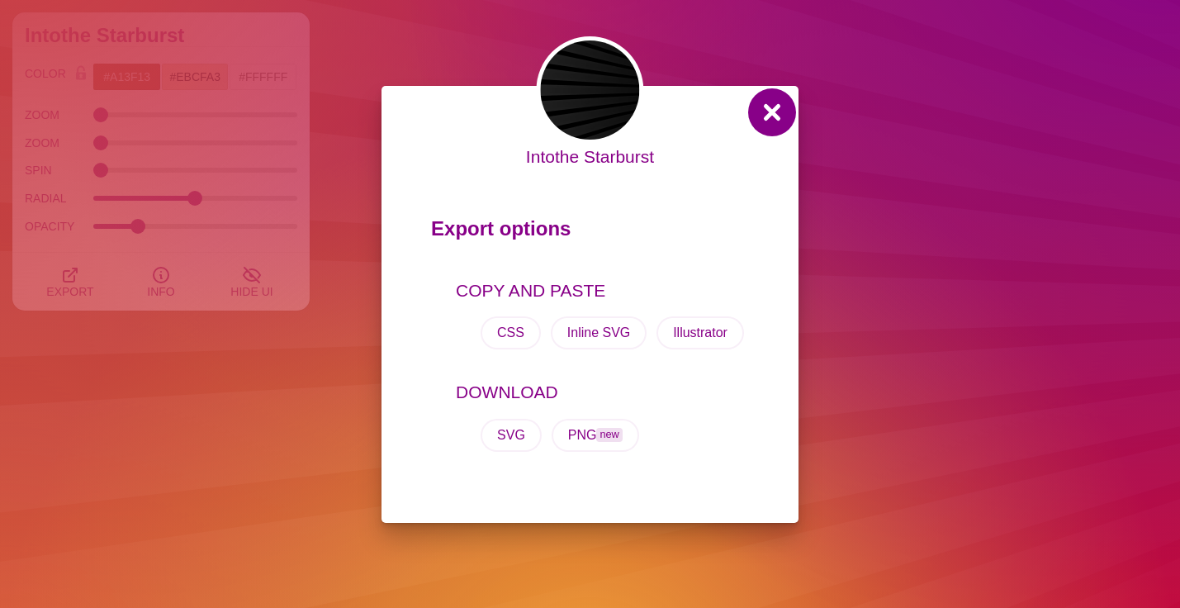
click at [768, 126] on button at bounding box center [772, 112] width 40 height 40
